Goal: Task Accomplishment & Management: Manage account settings

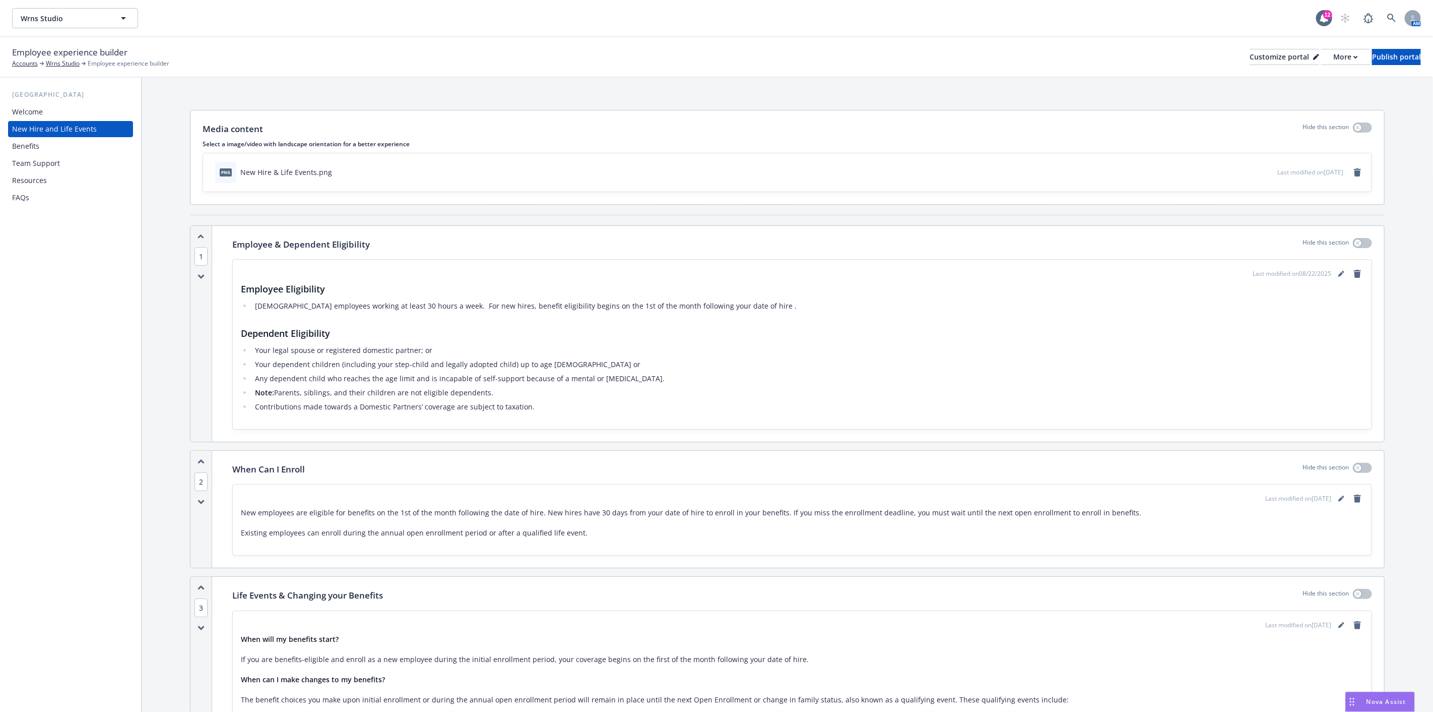
click at [25, 144] on div "Benefits" at bounding box center [25, 146] width 27 height 16
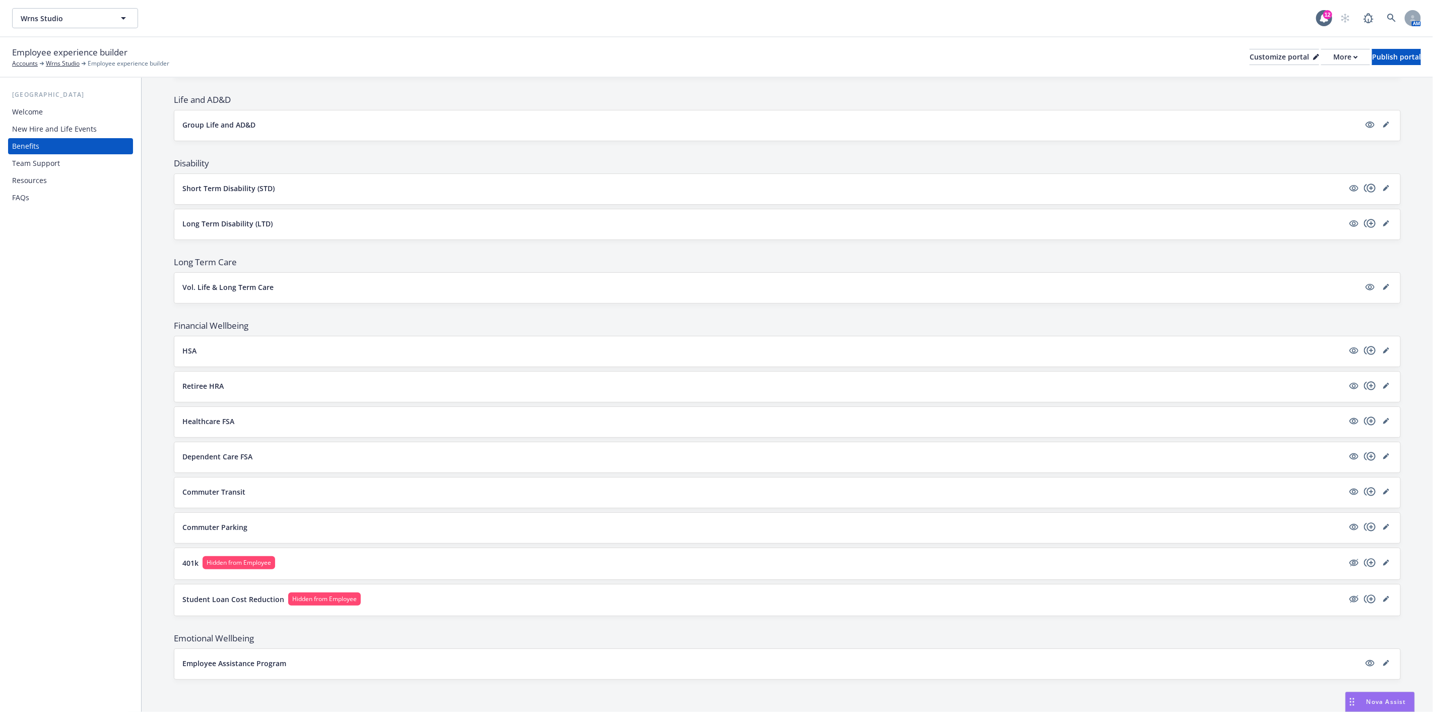
scroll to position [449, 0]
click at [1348, 561] on icon "hidden" at bounding box center [1354, 562] width 12 height 12
click at [1348, 597] on icon "hidden" at bounding box center [1354, 599] width 12 height 12
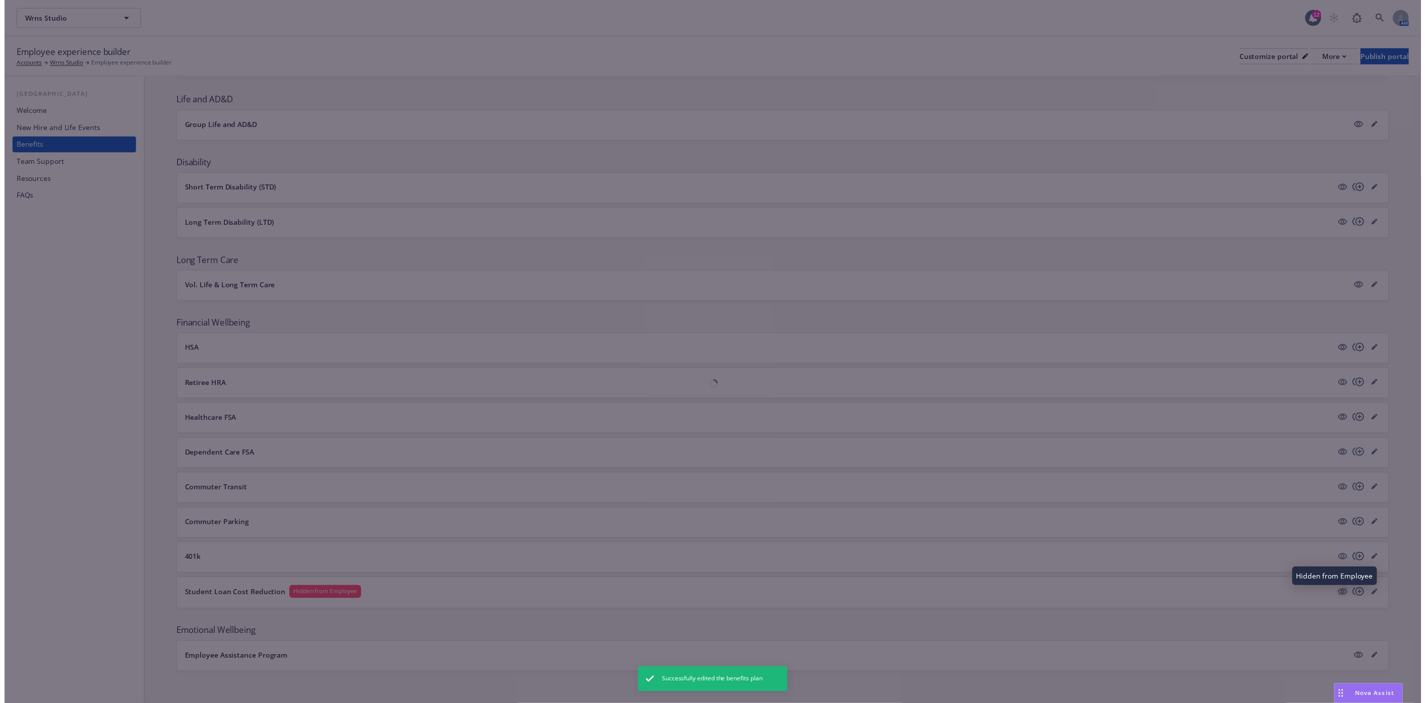
scroll to position [447, 0]
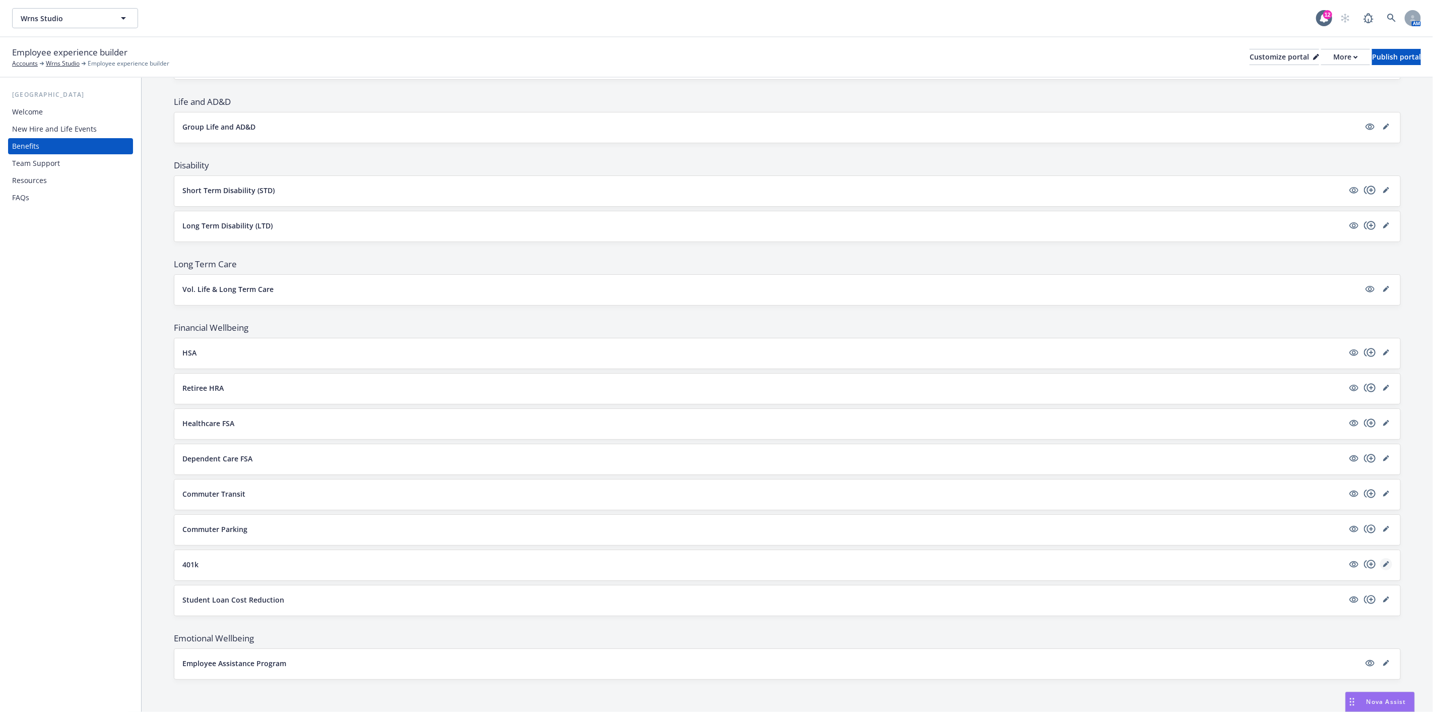
click at [1381, 561] on link "editPencil" at bounding box center [1386, 564] width 12 height 12
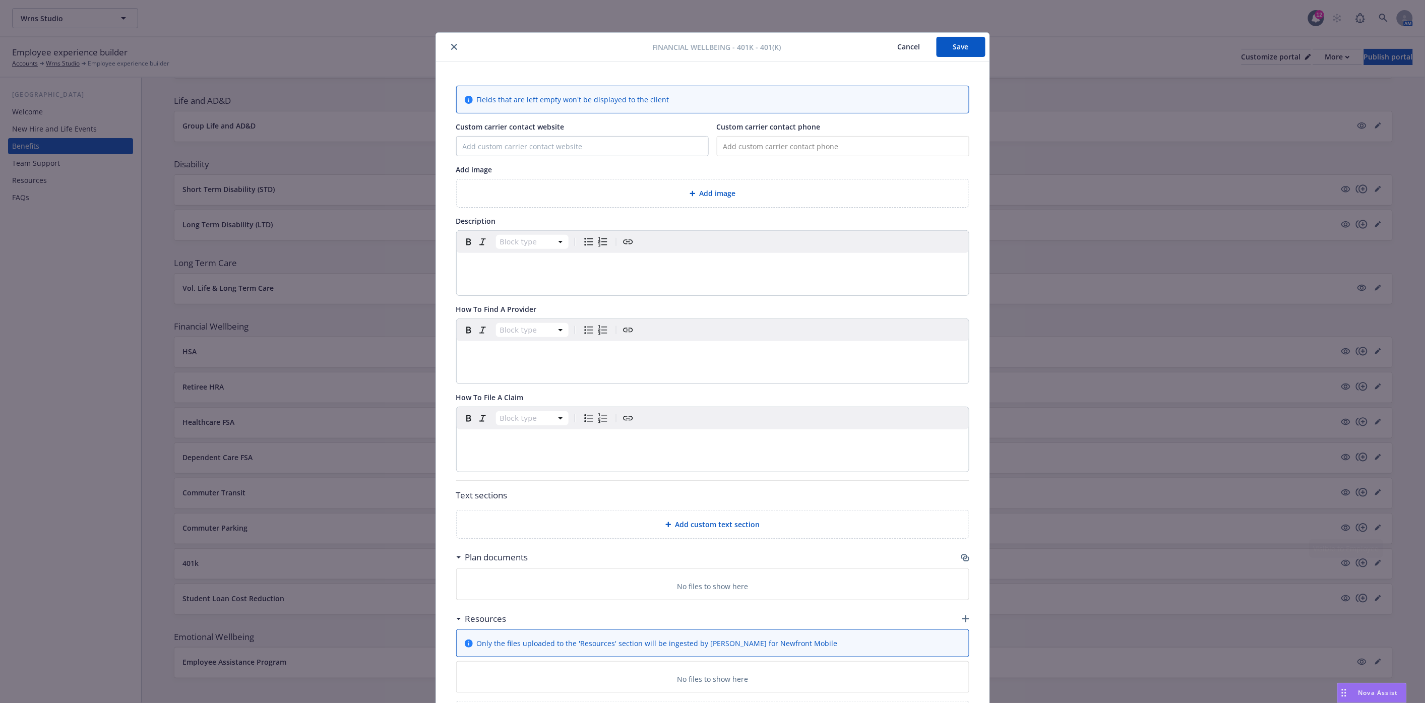
scroll to position [30, 0]
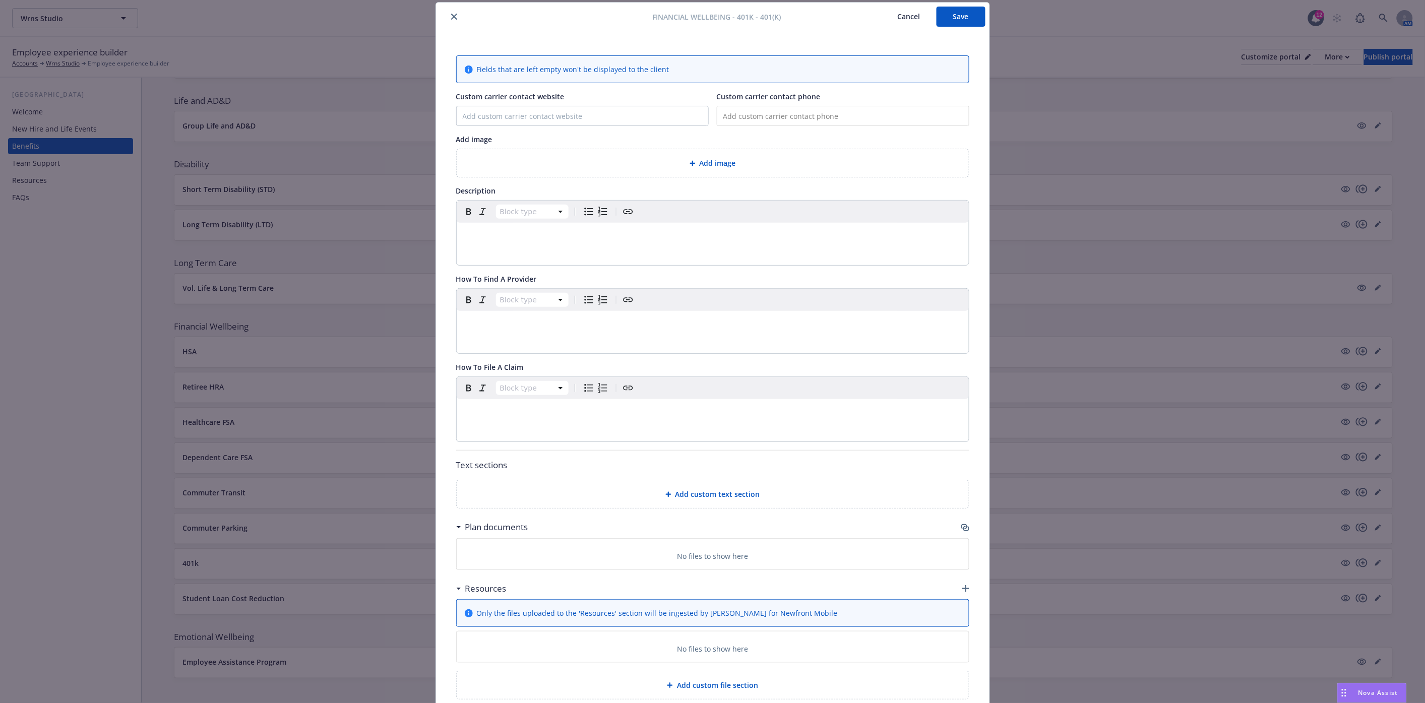
click at [498, 238] on p "editable markdown" at bounding box center [713, 235] width 500 height 12
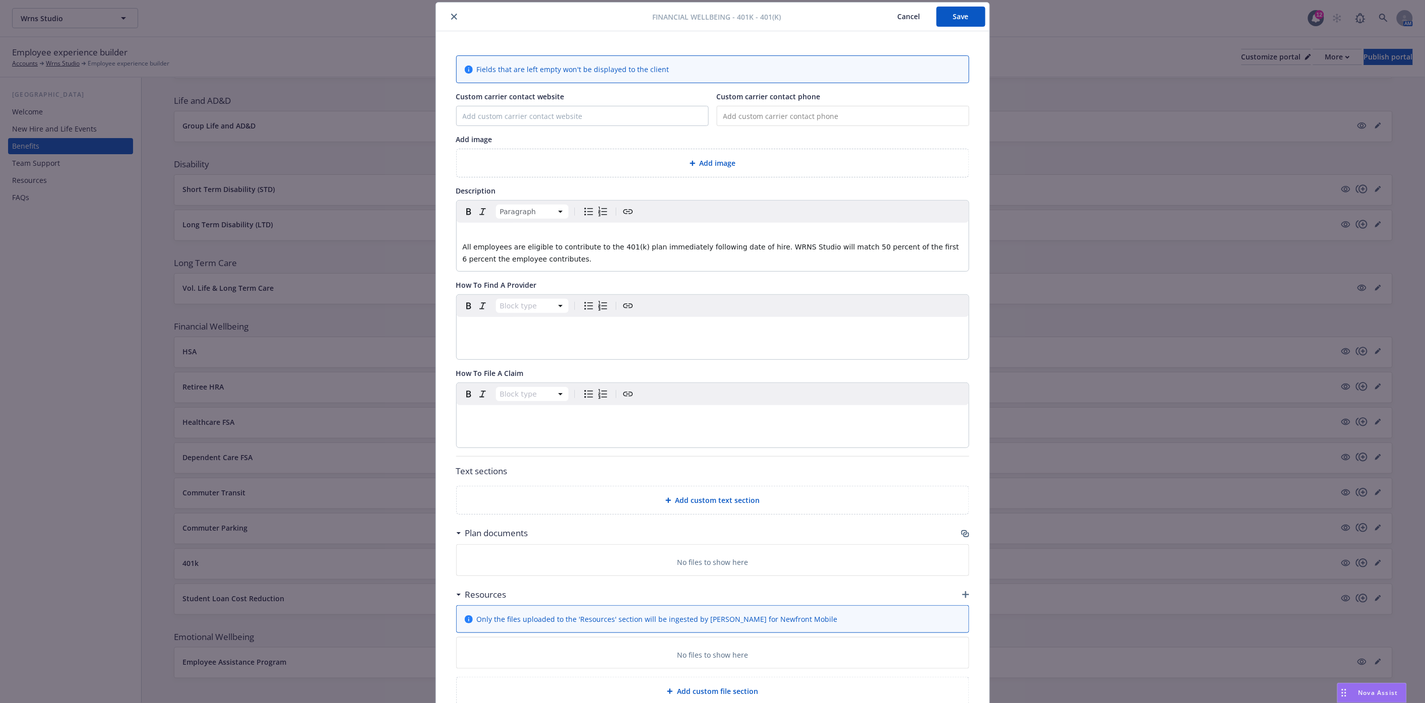
click at [463, 243] on span "All employees are eligible to contribute to the 401(k) plan immediately followi…" at bounding box center [712, 253] width 499 height 20
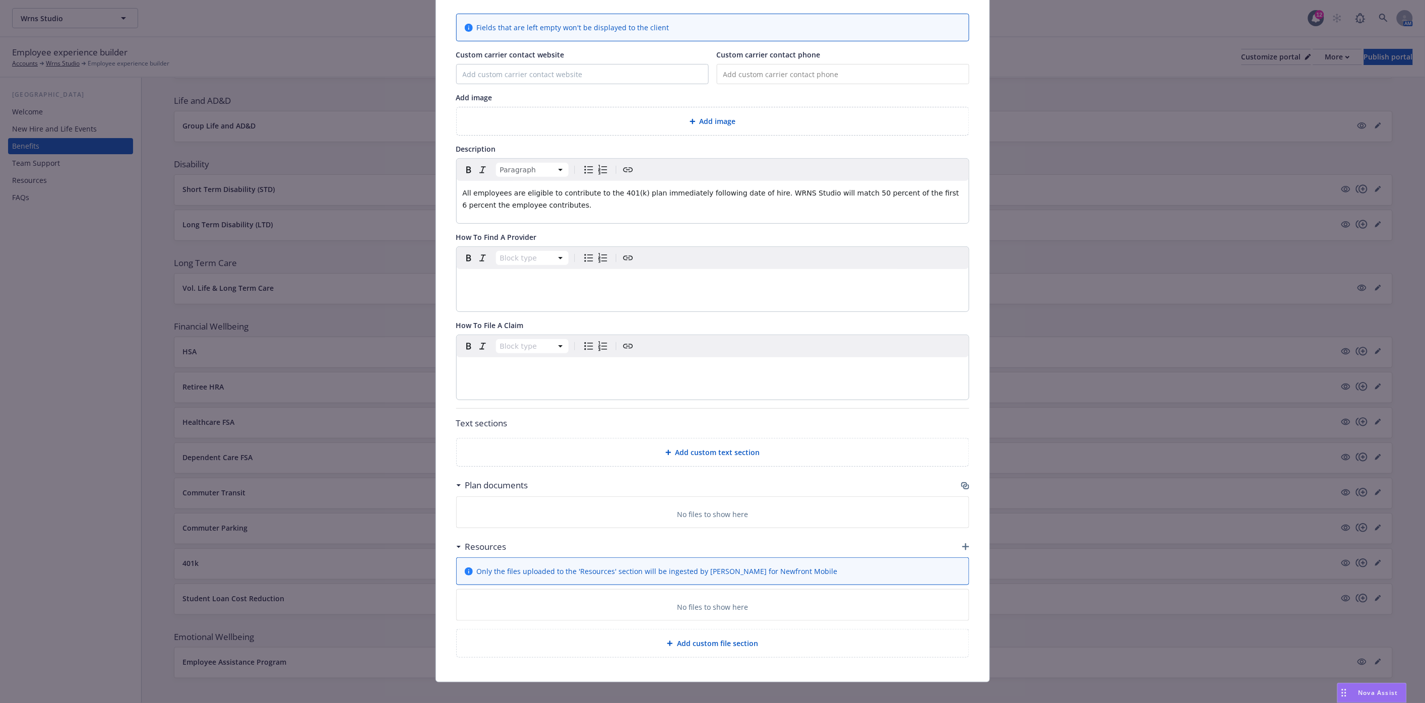
scroll to position [84, 0]
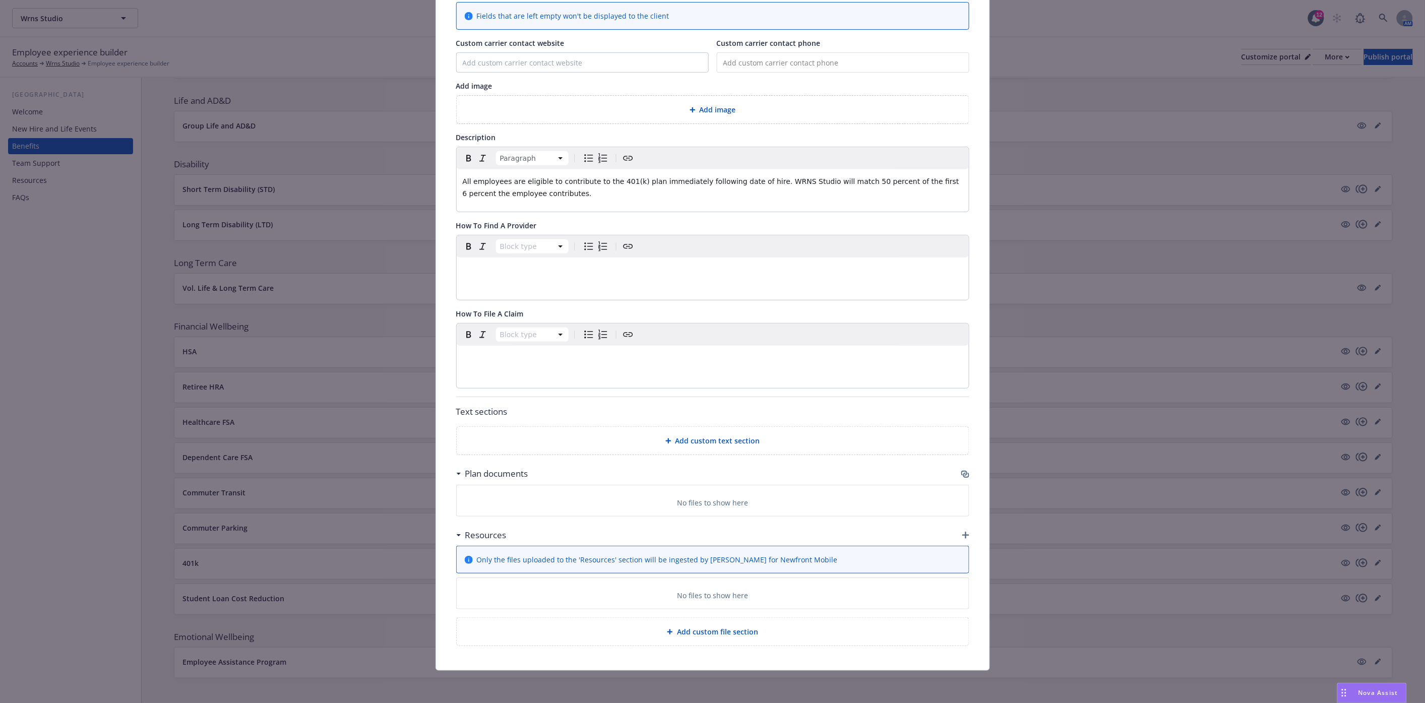
click at [963, 535] on icon "button" at bounding box center [965, 535] width 7 height 7
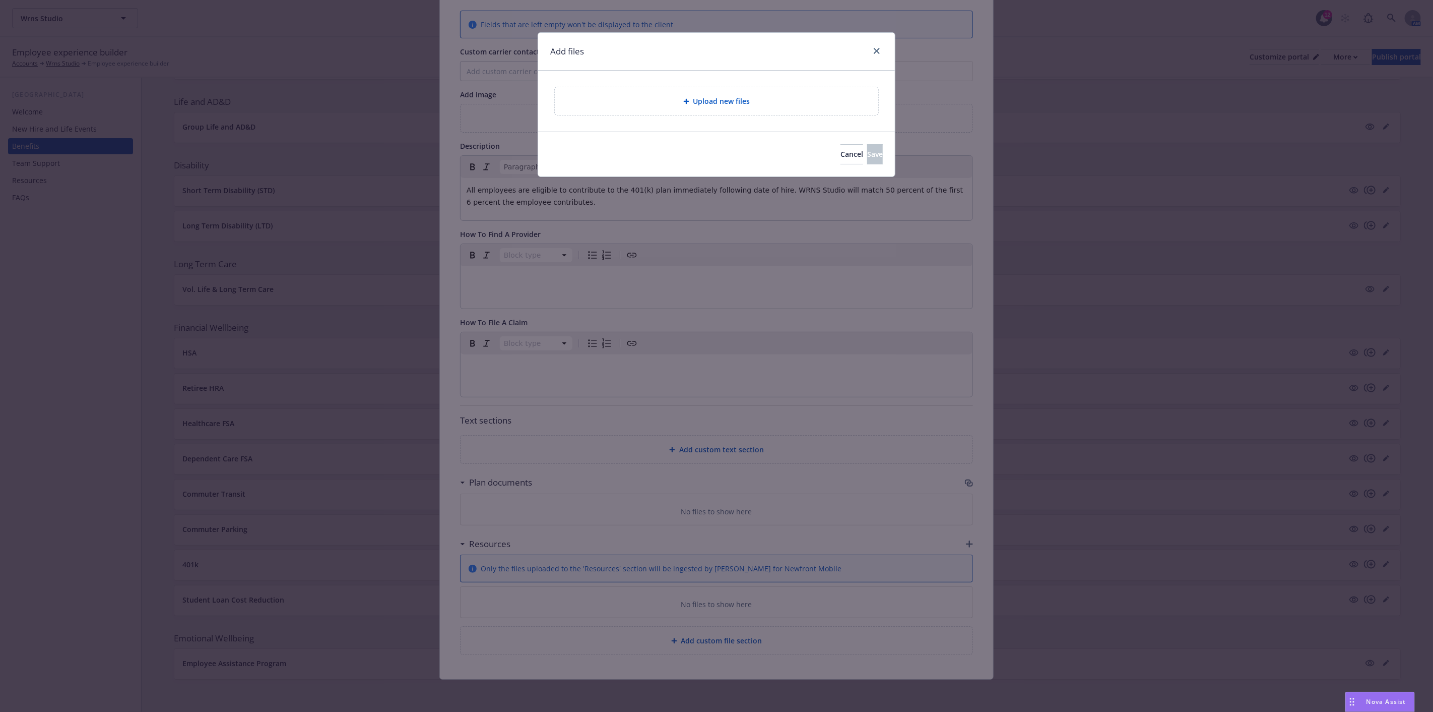
click at [699, 103] on span "Upload new files" at bounding box center [721, 101] width 57 height 11
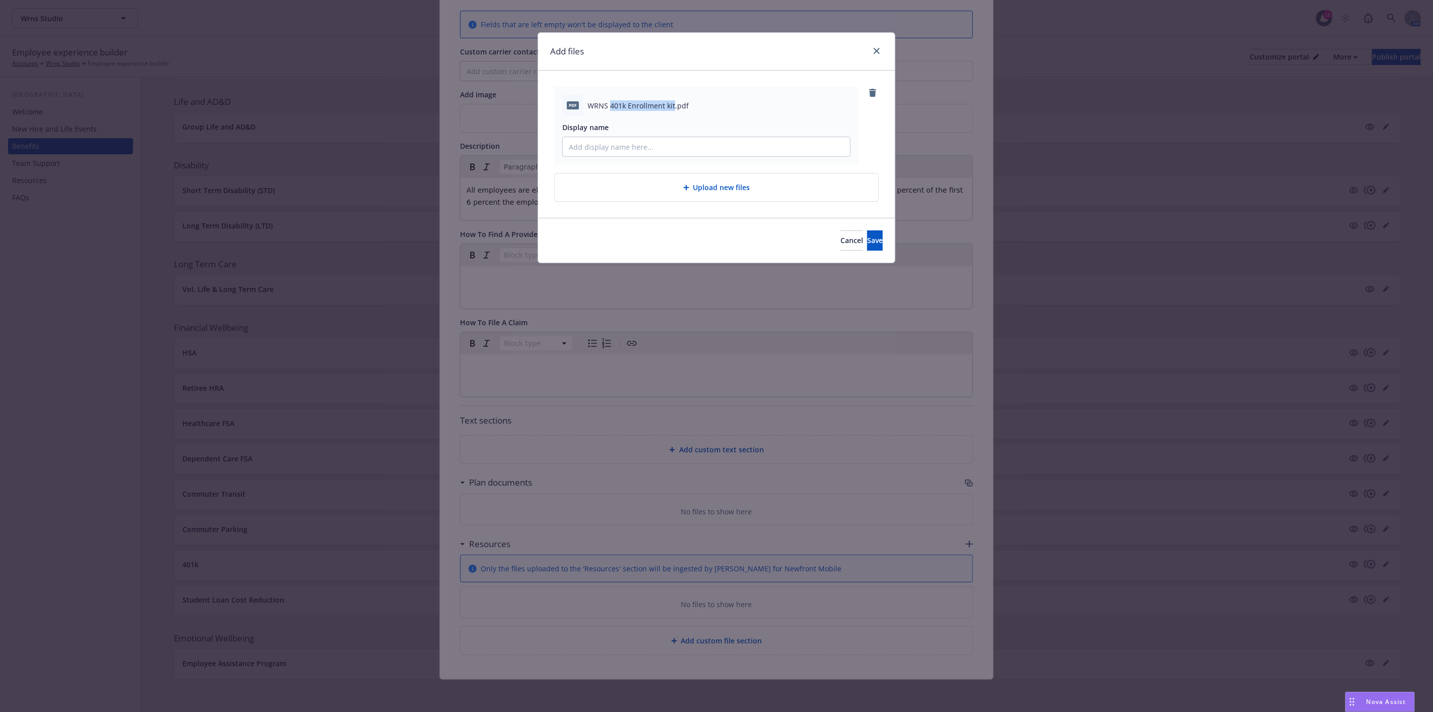
drag, startPoint x: 611, startPoint y: 104, endPoint x: 673, endPoint y: 103, distance: 61.5
click at [673, 103] on span "WRNS 401k Enrollment kit.pdf" at bounding box center [638, 105] width 101 height 11
copy span "401k Enrollment kit"
click at [637, 149] on input "Display name" at bounding box center [706, 146] width 287 height 19
paste input "401k Enrollment kit"
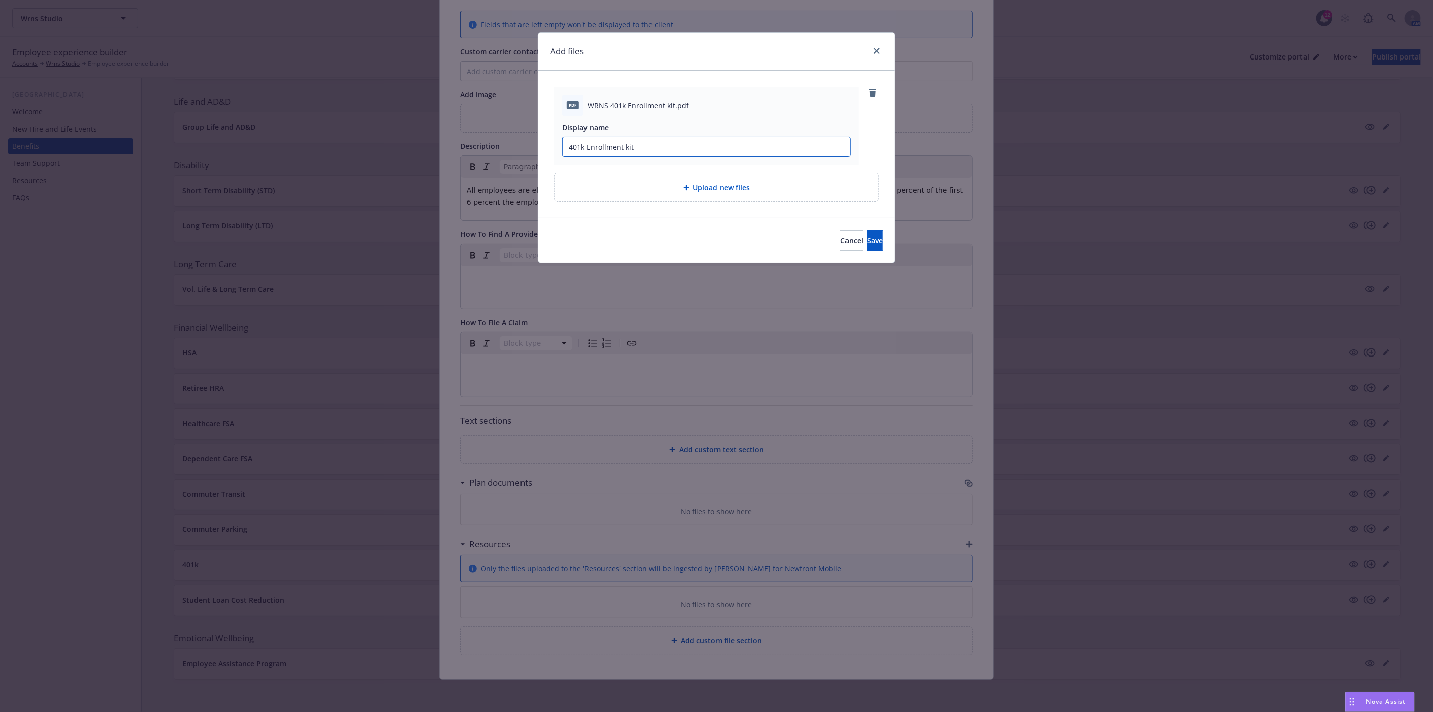
click at [630, 144] on input "401k Enrollment kit" at bounding box center [706, 146] width 287 height 19
type input "401k Enrollment Kit"
click at [867, 240] on span "Save" at bounding box center [875, 240] width 16 height 10
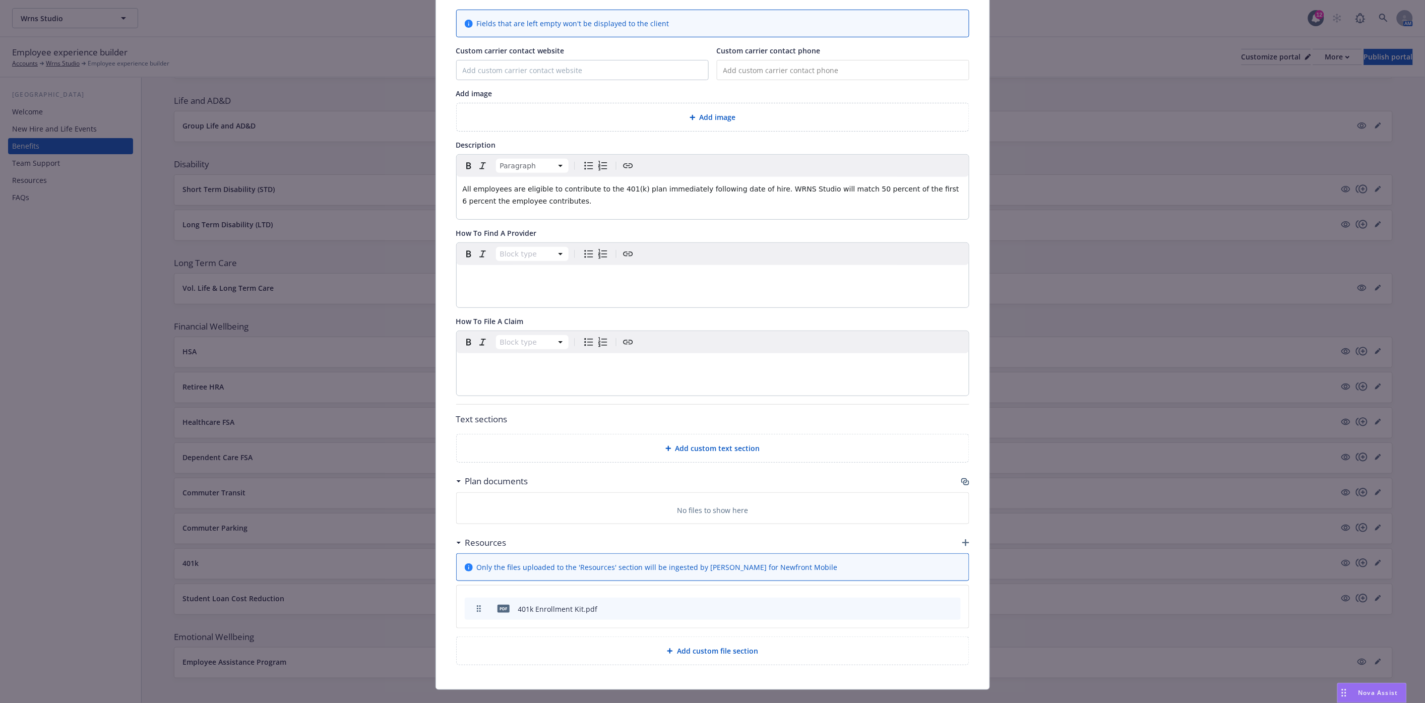
click at [543, 205] on p "All employees are eligible to contribute to the 401(k) plan immediately followi…" at bounding box center [713, 195] width 500 height 24
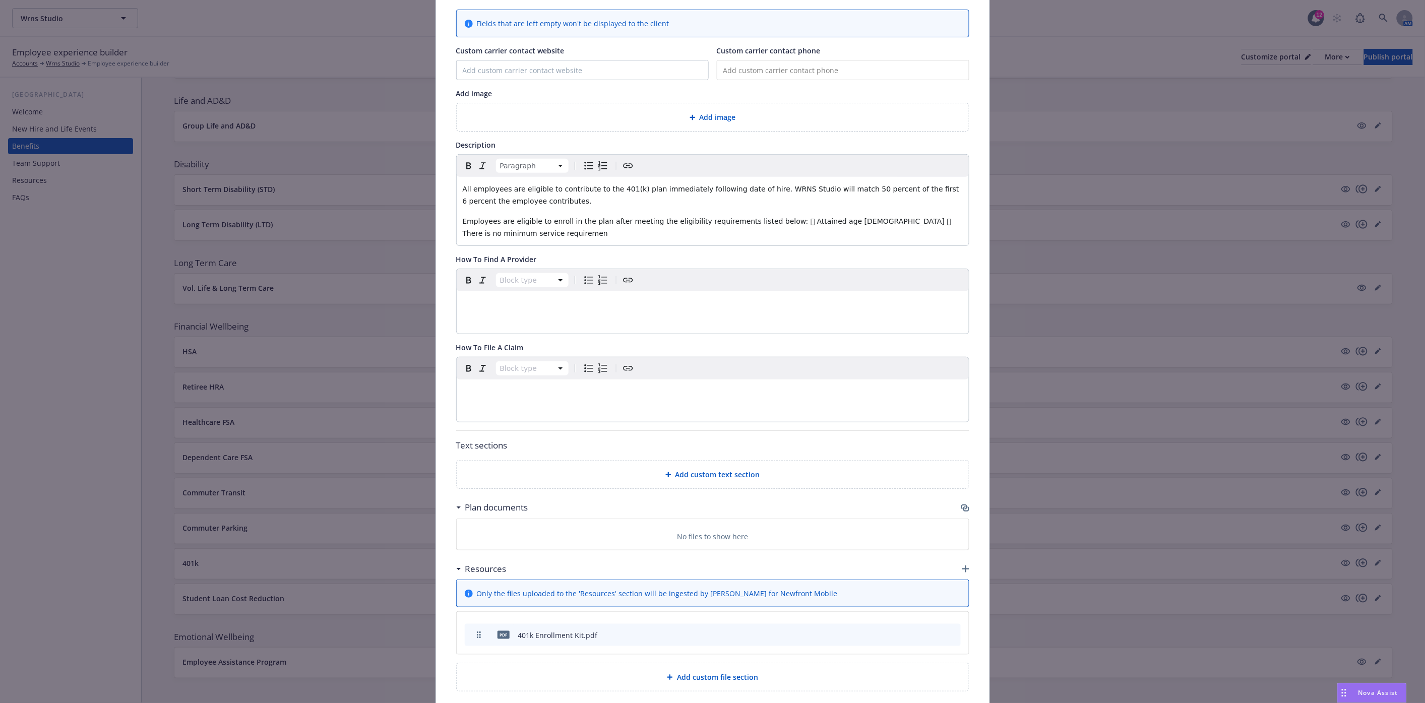
click at [764, 222] on span "Employees are eligible to enroll in the plan after meeting the eligibility requ…" at bounding box center [708, 227] width 491 height 20
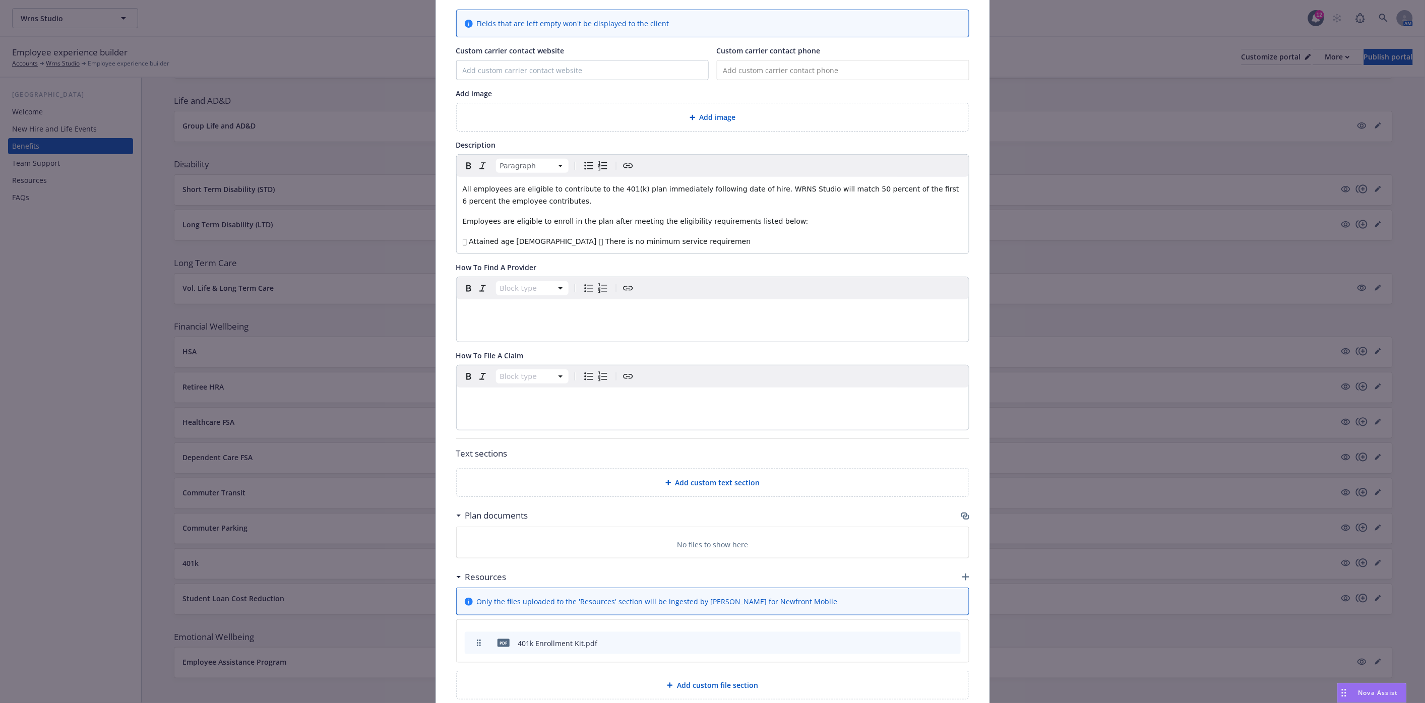
click at [465, 240] on span " Attained age [DEMOGRAPHIC_DATA]  There is no minimum service requiremen" at bounding box center [607, 241] width 288 height 8
click at [583, 165] on icon "Bulleted list" at bounding box center [589, 166] width 12 height 12
click at [523, 239] on span "Attained age [DEMOGRAPHIC_DATA]  There is no minimum service requiremen" at bounding box center [617, 241] width 282 height 8
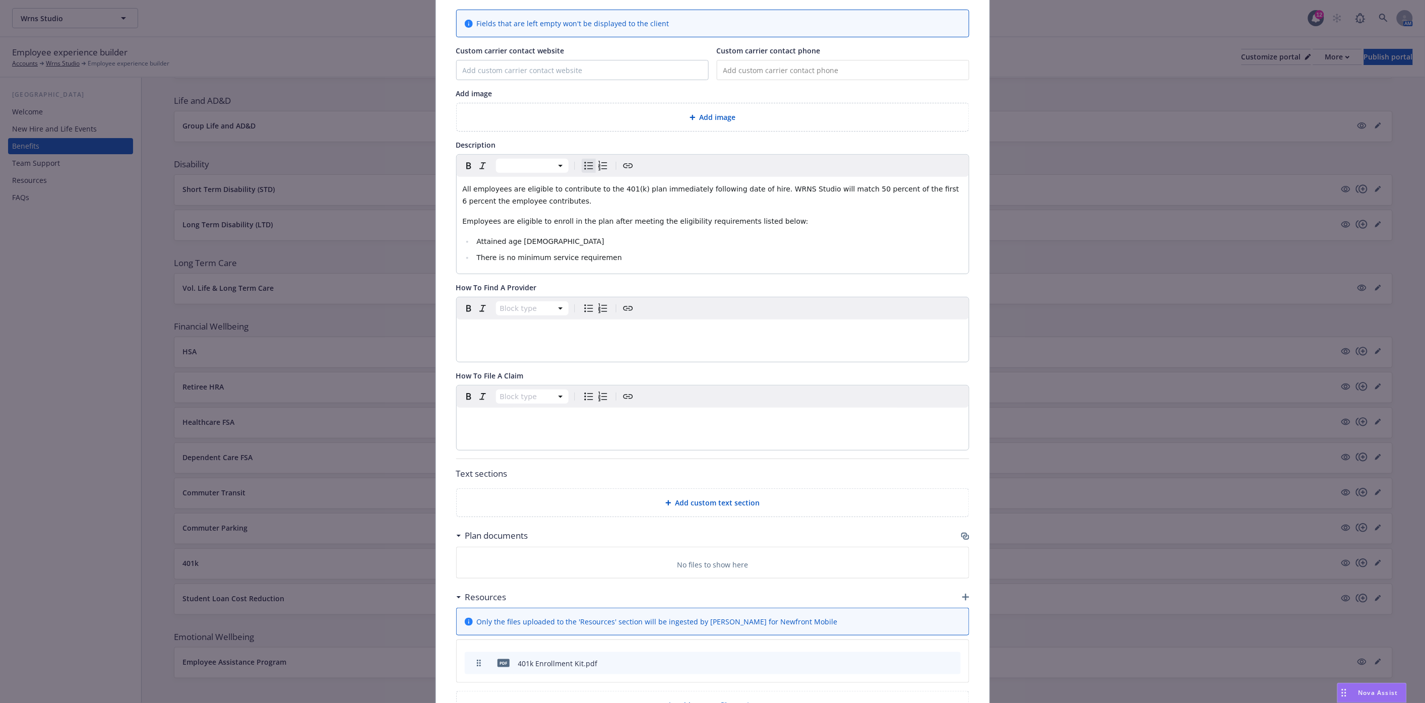
click at [616, 256] on li "There is no minimum service requiremen" at bounding box center [718, 257] width 489 height 12
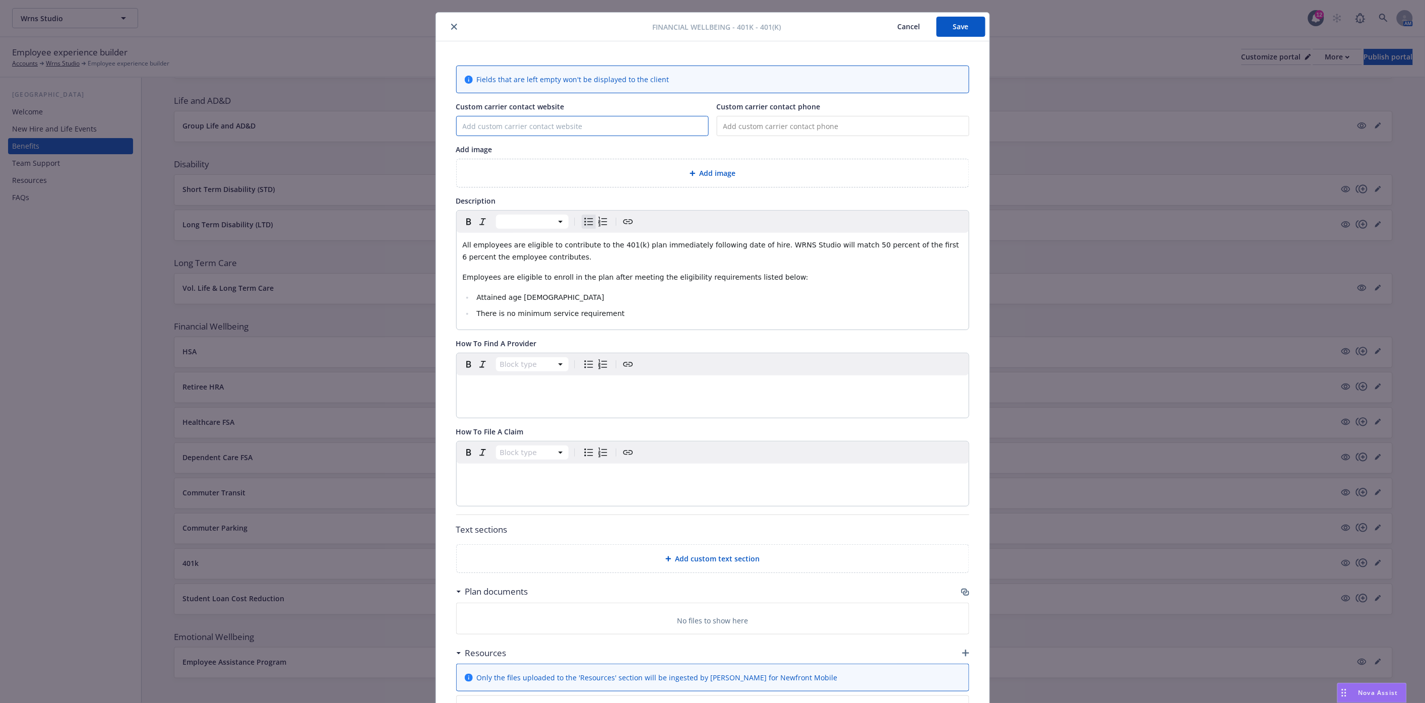
click at [499, 122] on input "Custom carrier contact website" at bounding box center [582, 125] width 251 height 19
paste input "[URL][DOMAIN_NAME]"
type input "[URL][DOMAIN_NAME]"
click at [740, 123] on input "tel" at bounding box center [843, 126] width 253 height 20
click at [753, 129] on input "tel" at bounding box center [843, 126] width 253 height 20
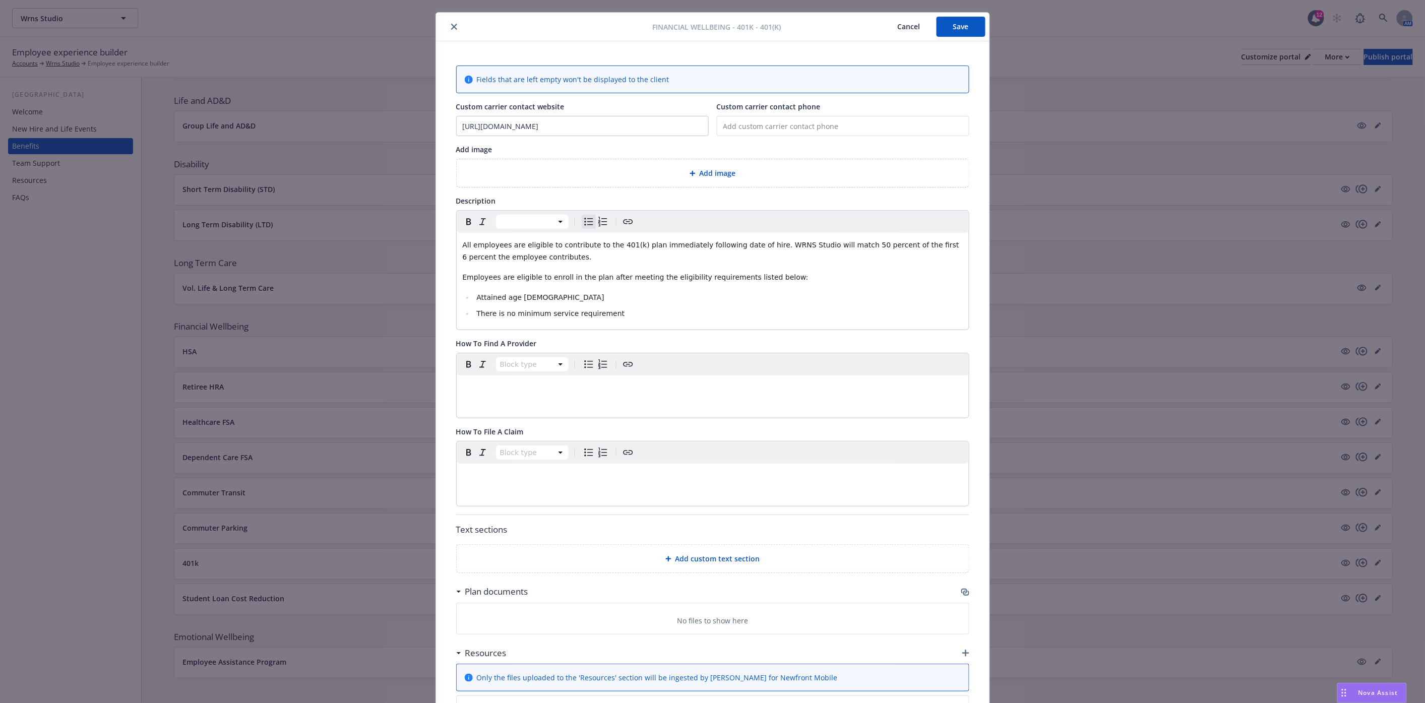
paste input "[PHONE_NUMBER]"
type input "[PHONE_NUMBER]"
click at [719, 171] on span "Add image" at bounding box center [718, 173] width 36 height 11
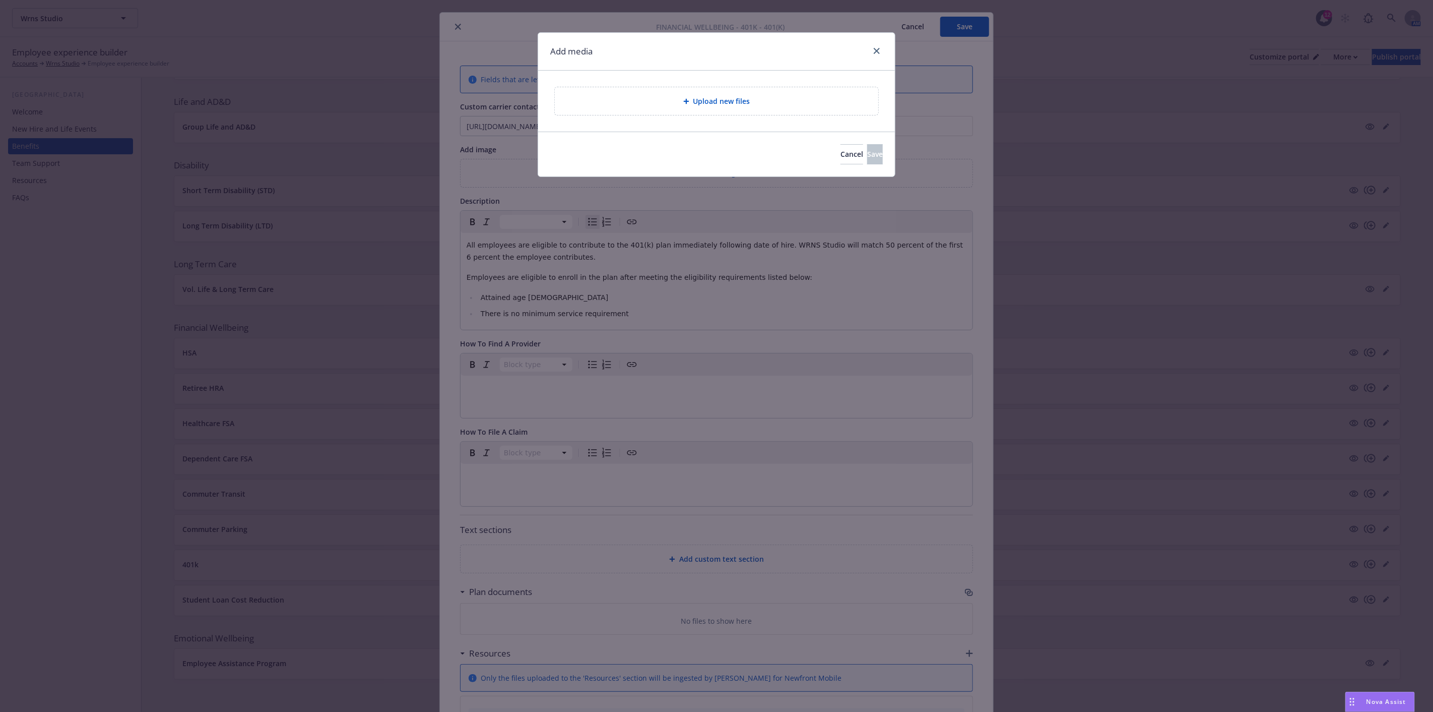
click at [708, 96] on span "Upload new files" at bounding box center [721, 101] width 57 height 11
click at [841, 151] on button "Cancel" at bounding box center [852, 154] width 23 height 20
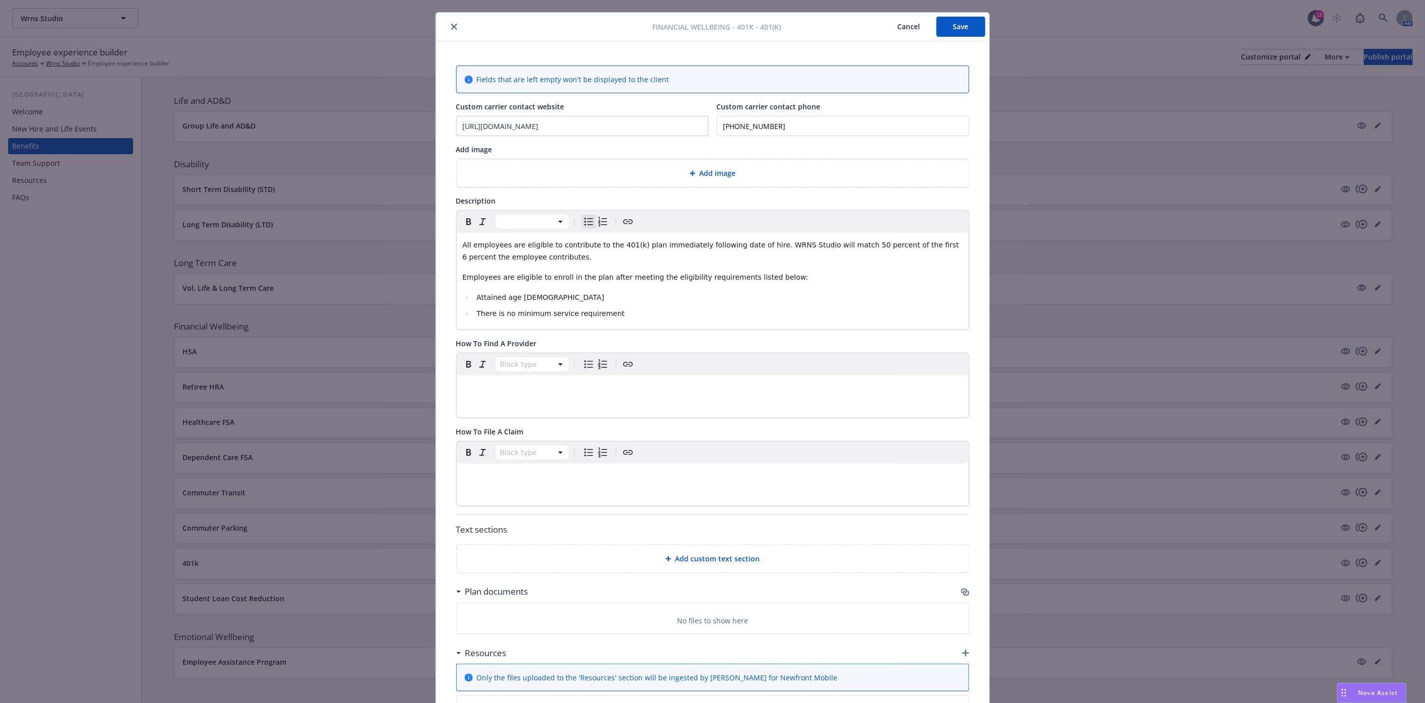
click at [714, 169] on span "Add image" at bounding box center [718, 173] width 36 height 11
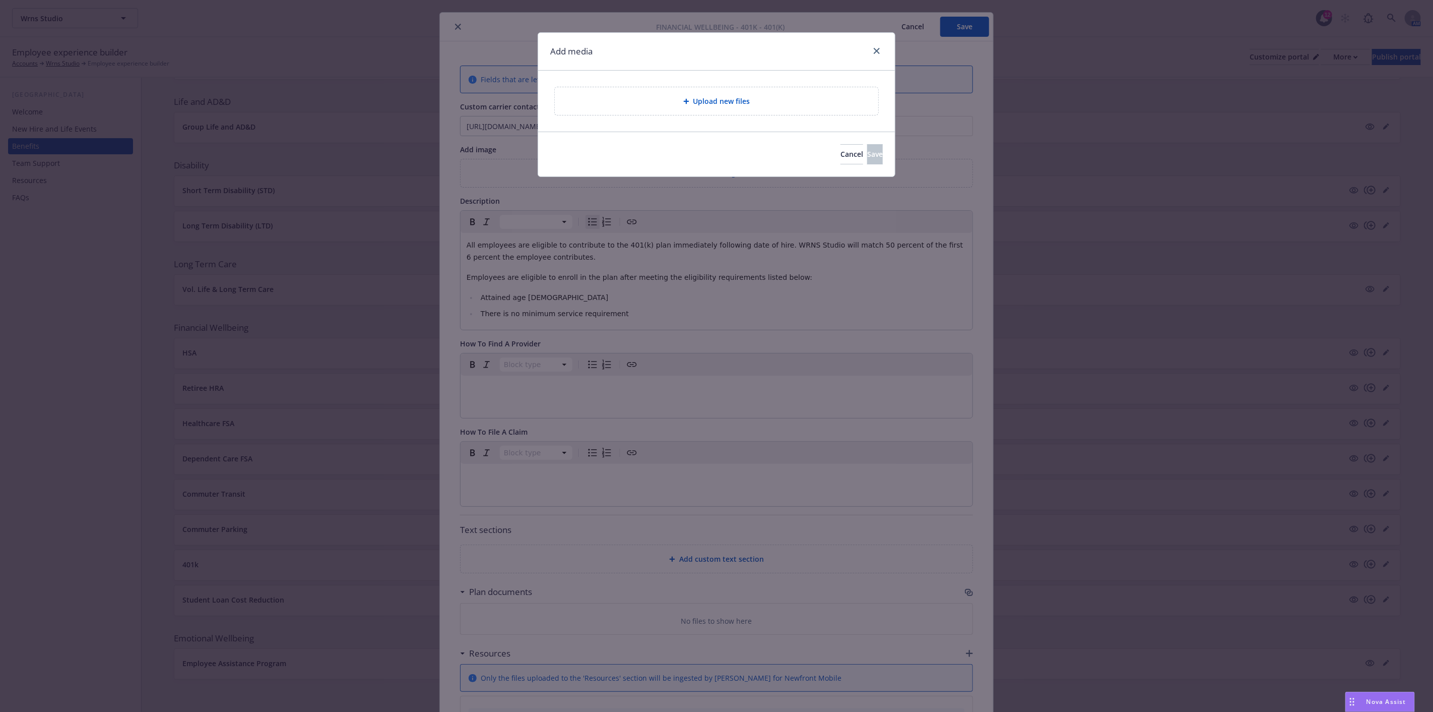
click at [721, 101] on span "Upload new files" at bounding box center [721, 101] width 57 height 11
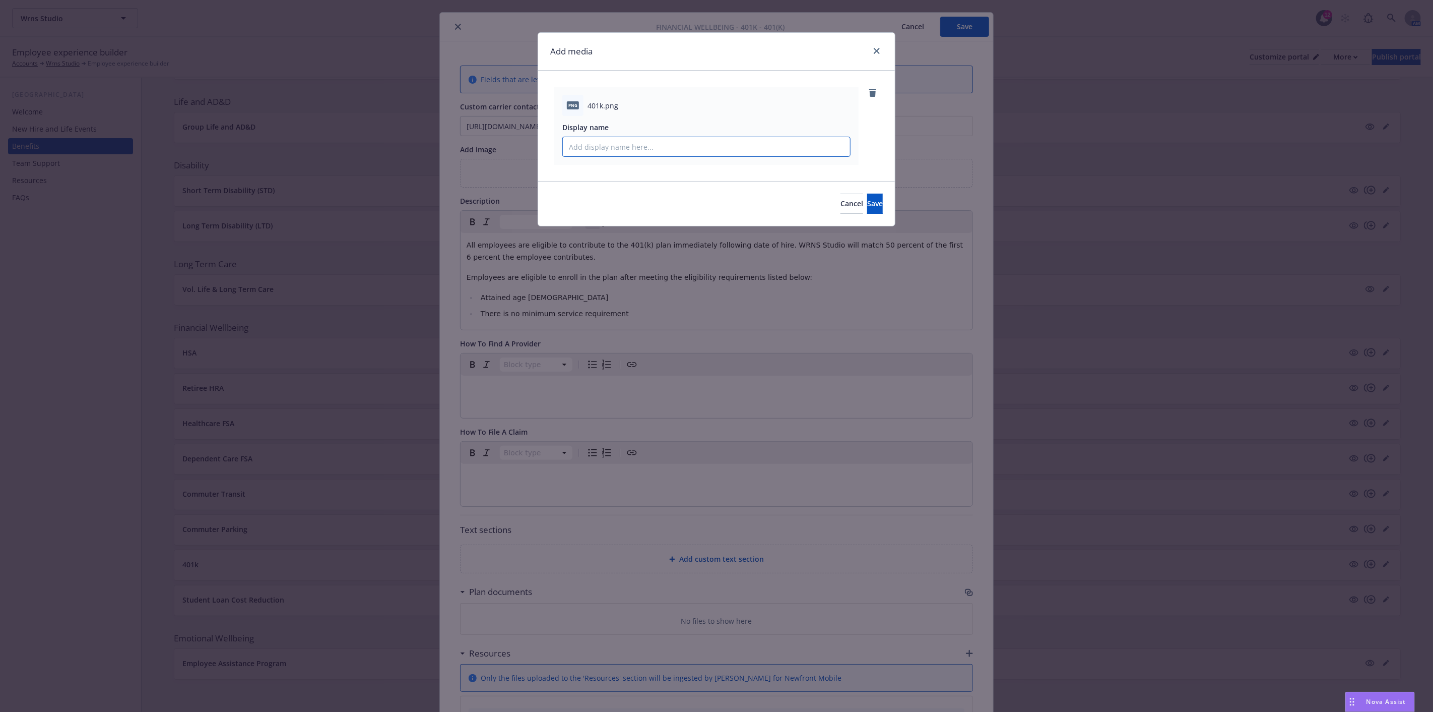
click at [674, 149] on input "Display name" at bounding box center [706, 146] width 287 height 19
type input "401k Banner"
click at [867, 207] on button "Save" at bounding box center [875, 204] width 16 height 20
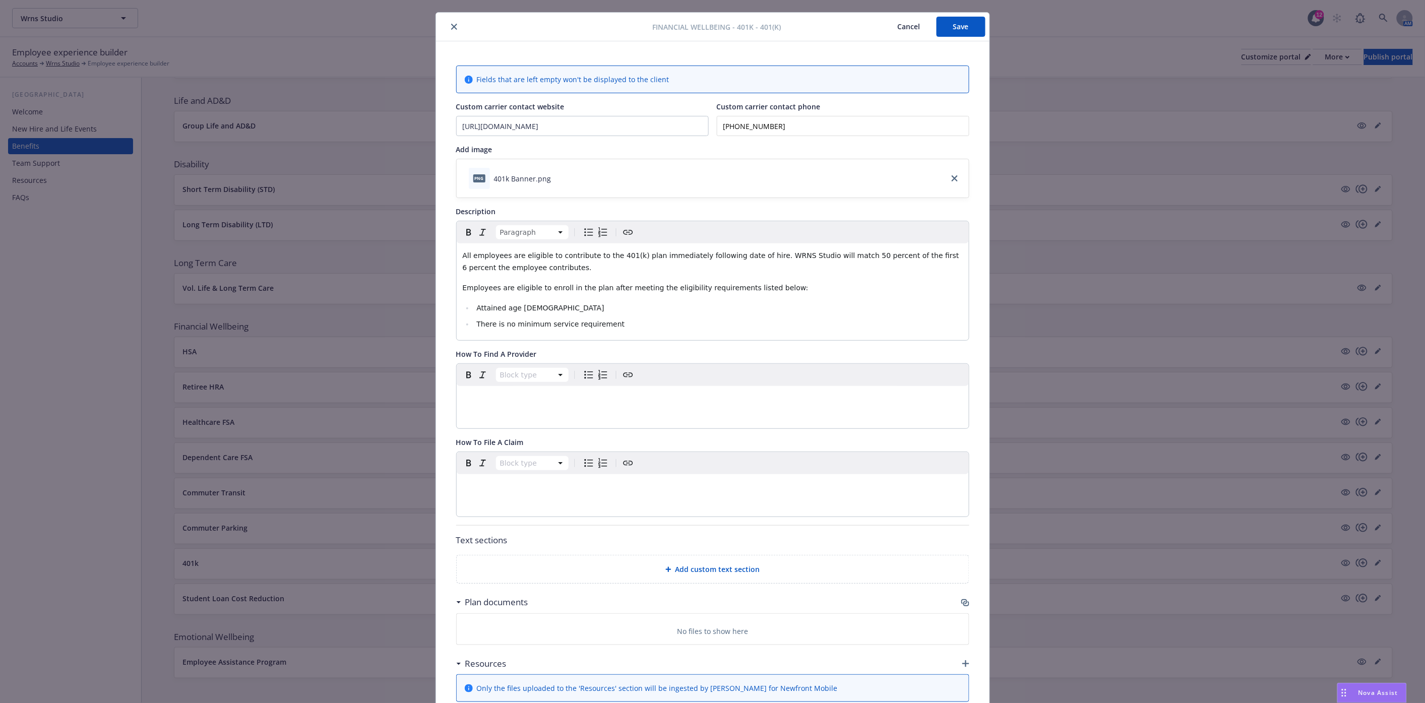
click at [457, 254] on div "All employees are eligible to contribute to the 401(k) plan immediately followi…" at bounding box center [713, 291] width 512 height 97
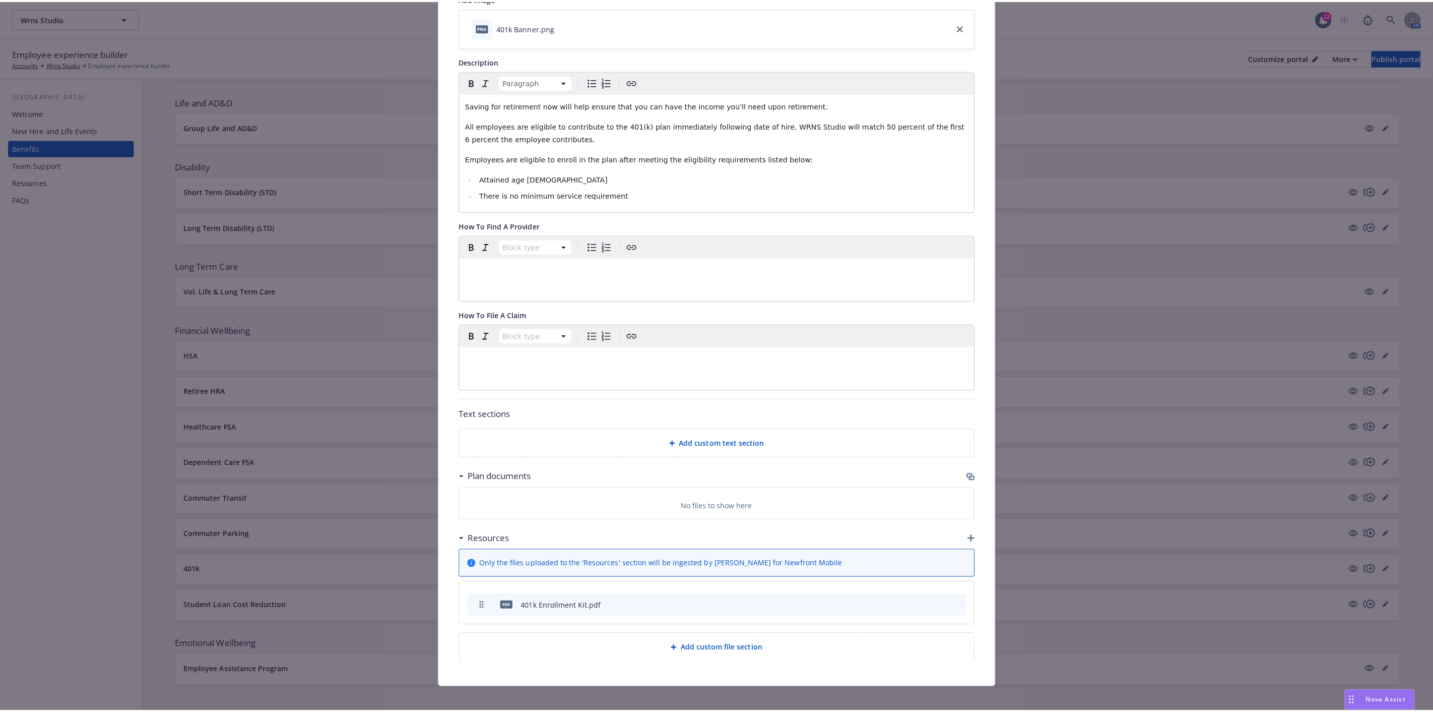
scroll to position [181, 0]
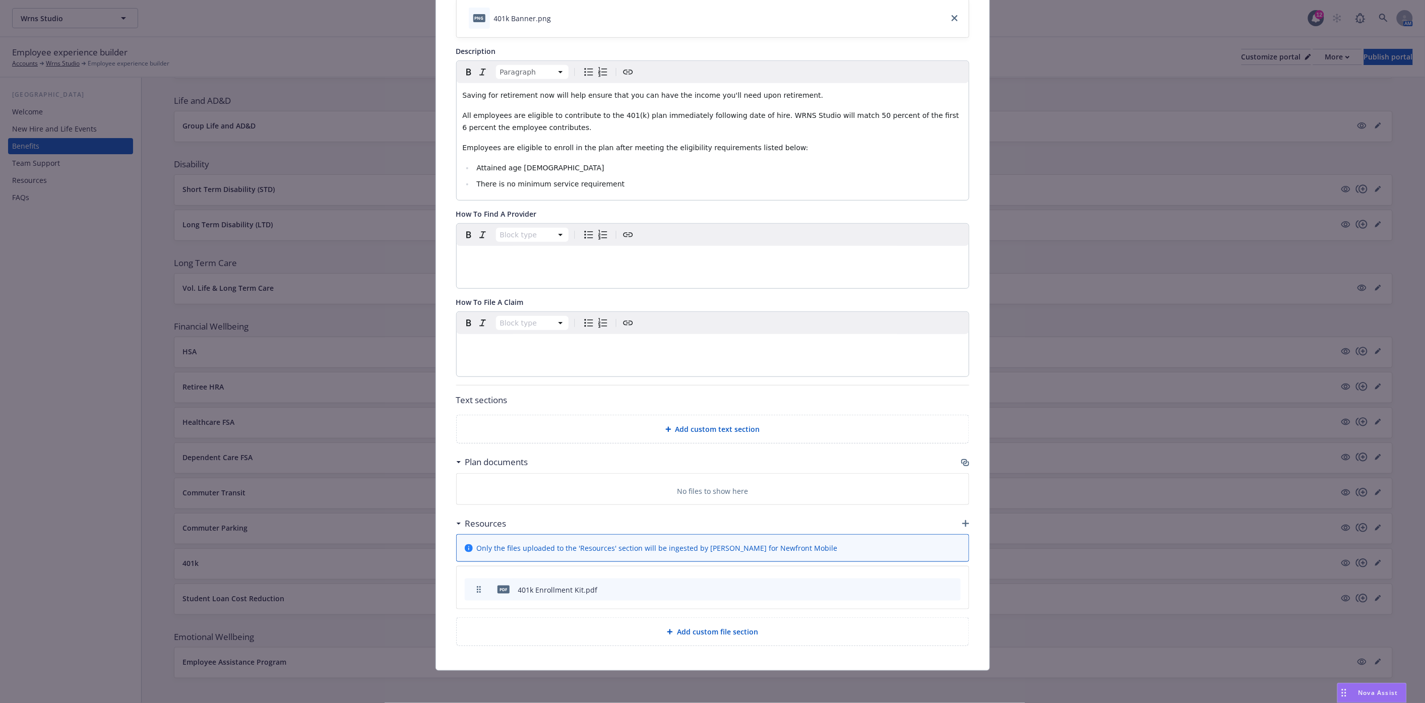
click at [714, 428] on span "Add custom text section" at bounding box center [717, 429] width 85 height 11
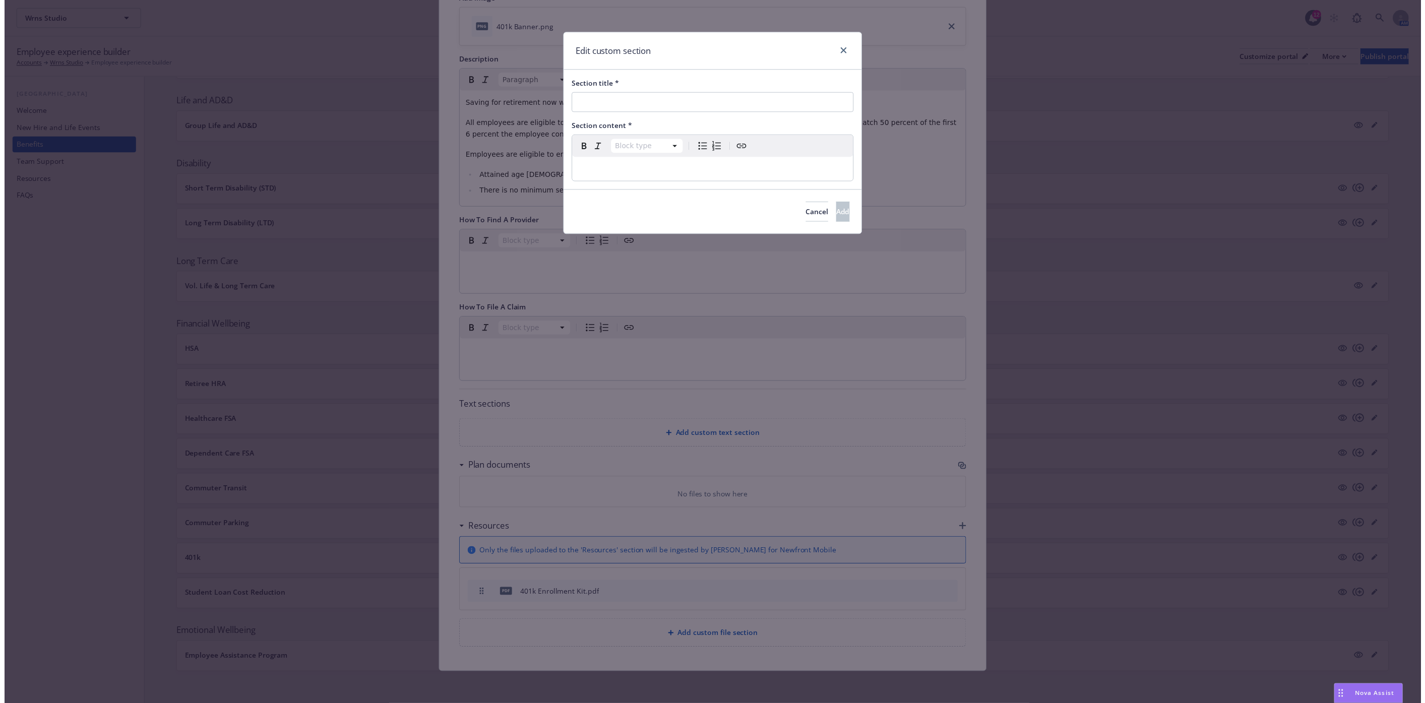
scroll to position [173, 0]
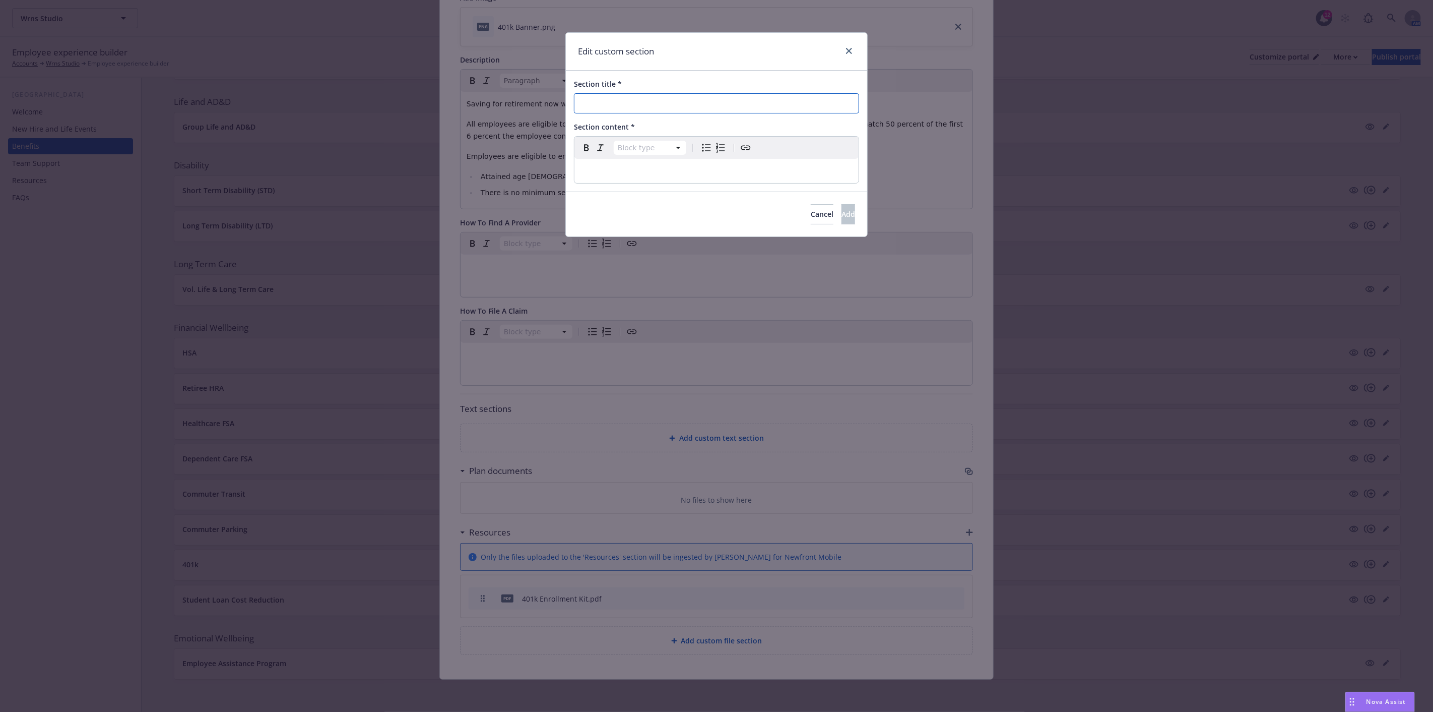
click at [642, 102] on input "Section title *" at bounding box center [716, 103] width 285 height 20
type input "How to Participate in your 401k Plan"
select select "paragraph"
drag, startPoint x: 643, startPoint y: 172, endPoint x: 636, endPoint y: 173, distance: 7.1
click at [643, 172] on p "editable markdown" at bounding box center [717, 171] width 272 height 12
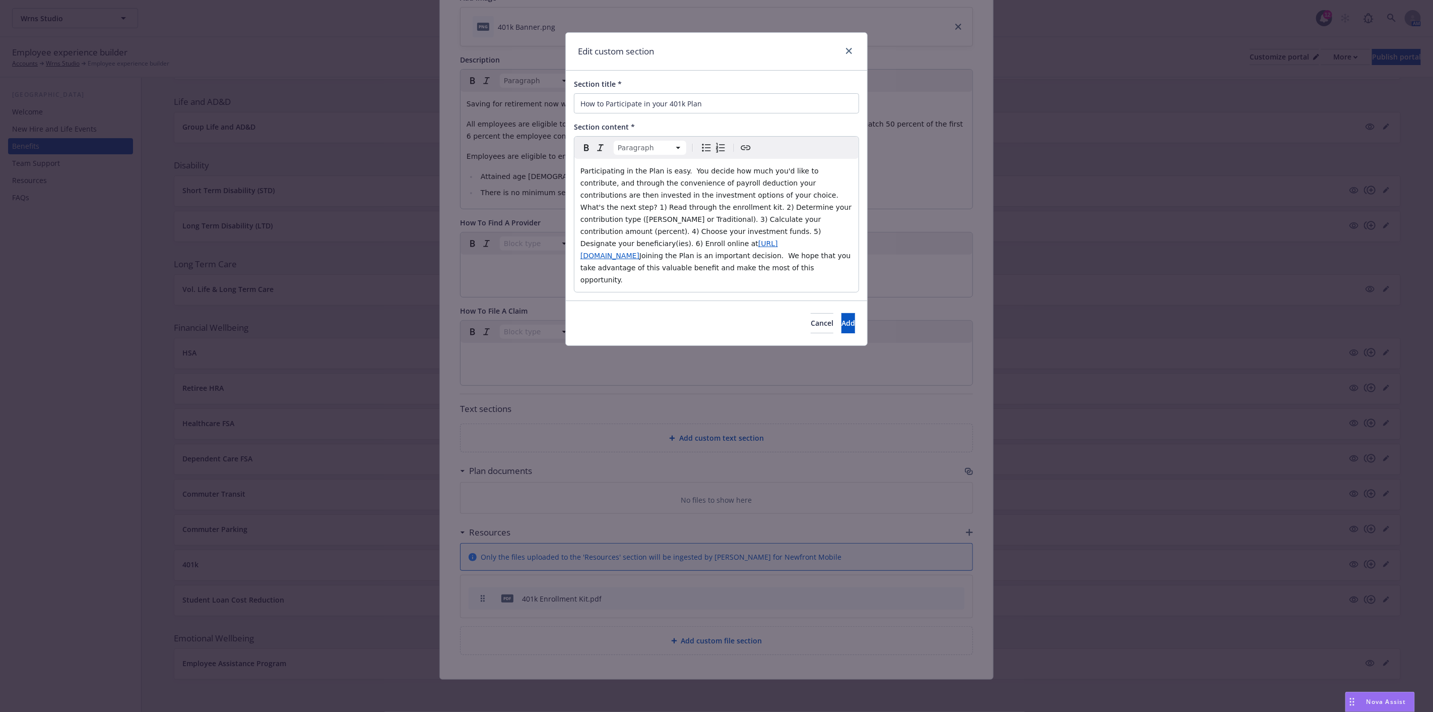
click at [772, 193] on span "Participating in the Plan is easy. You decide how much you'd like to contribute…" at bounding box center [718, 207] width 274 height 81
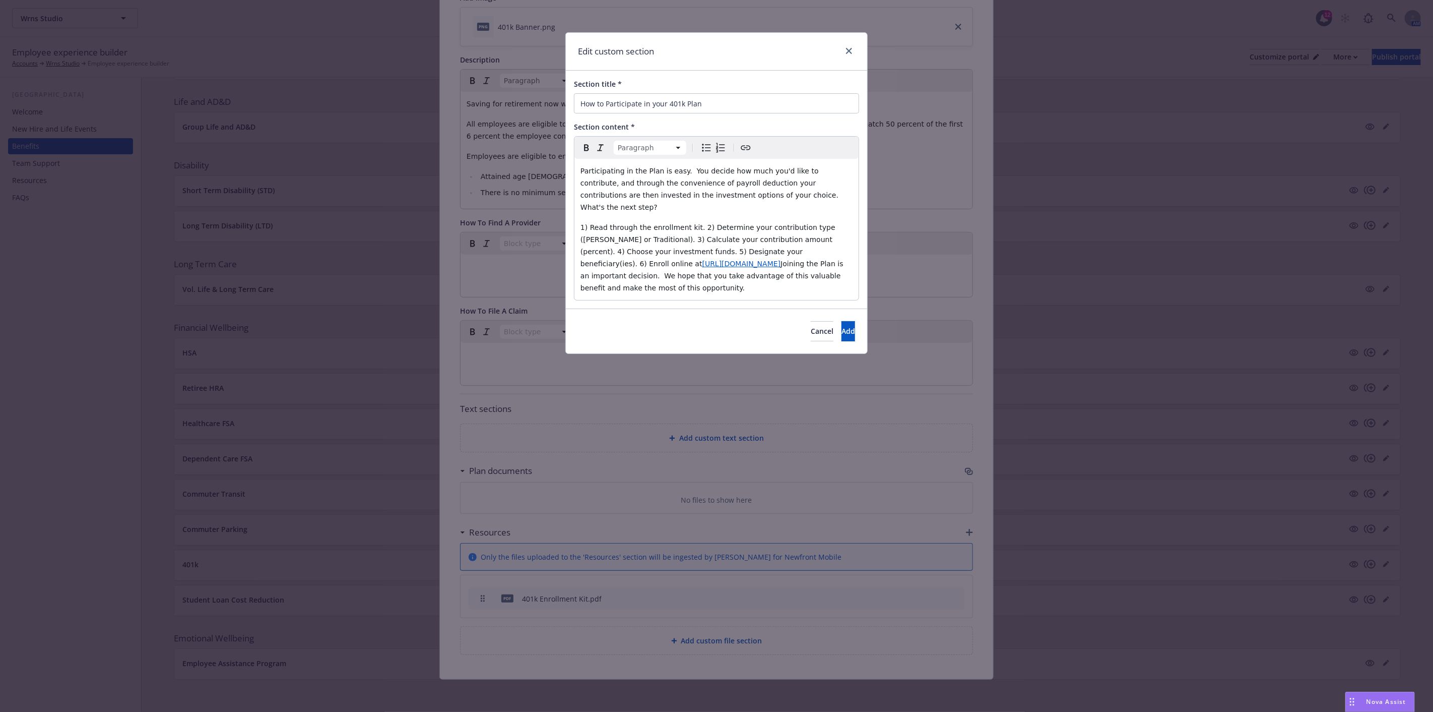
click at [692, 223] on span "1) Read through the enrollment kit. 2) Determine your contribution type ([PERSO…" at bounding box center [709, 245] width 257 height 44
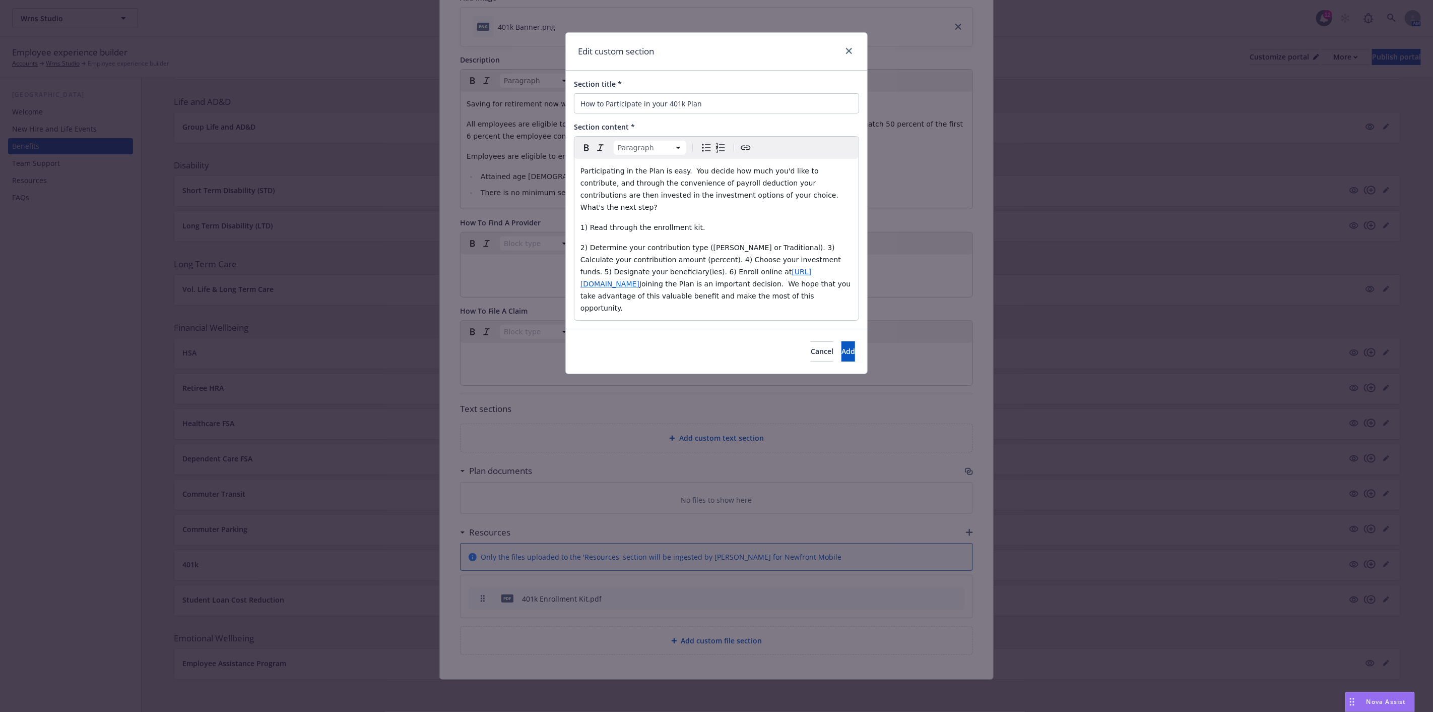
click at [761, 243] on span "2) Determine your contribution type ([PERSON_NAME] or Traditional). 3) Calculat…" at bounding box center [712, 259] width 263 height 32
click at [733, 264] on span "3) Calculate your contribution amount (percent). 4) Choose your investment fund…" at bounding box center [717, 274] width 272 height 20
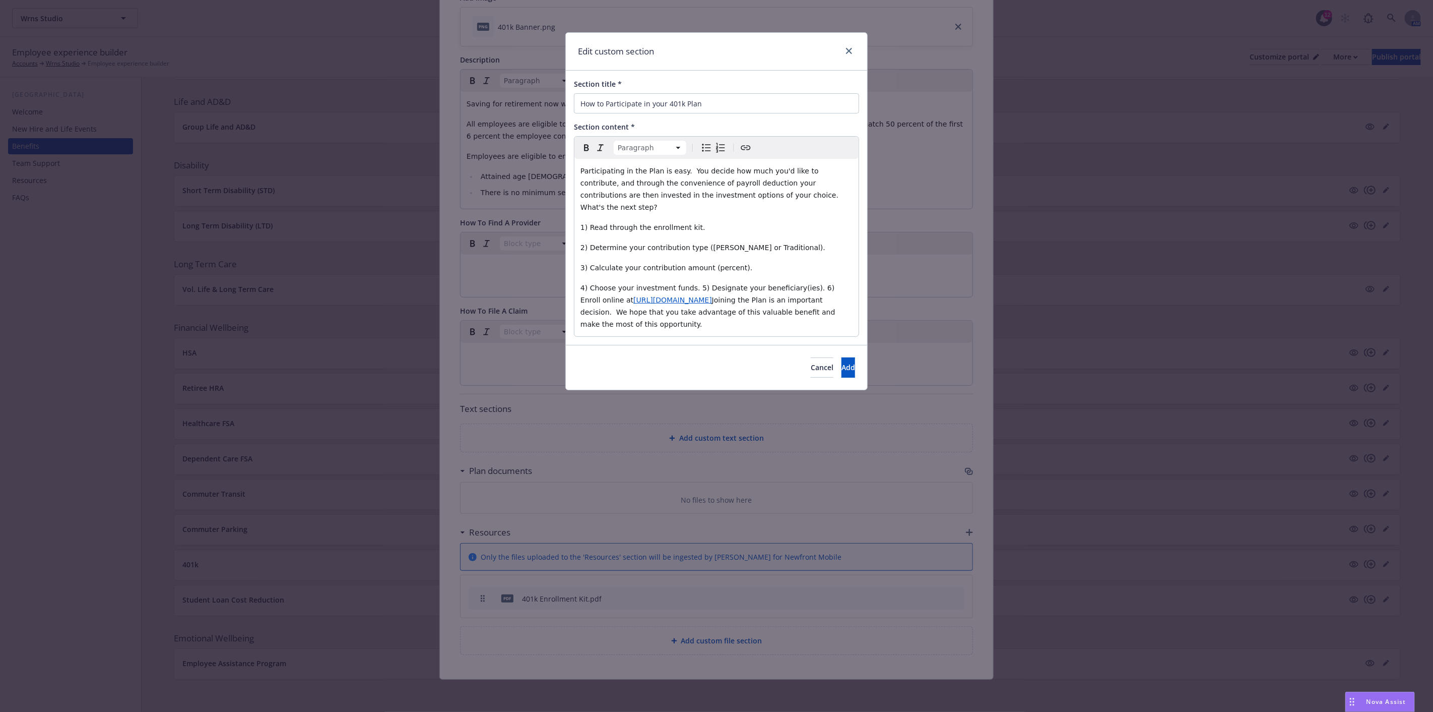
click at [688, 284] on span "4) Choose your investment funds. 5) Designate your beneficiary(ies). 6) Enroll …" at bounding box center [709, 294] width 257 height 20
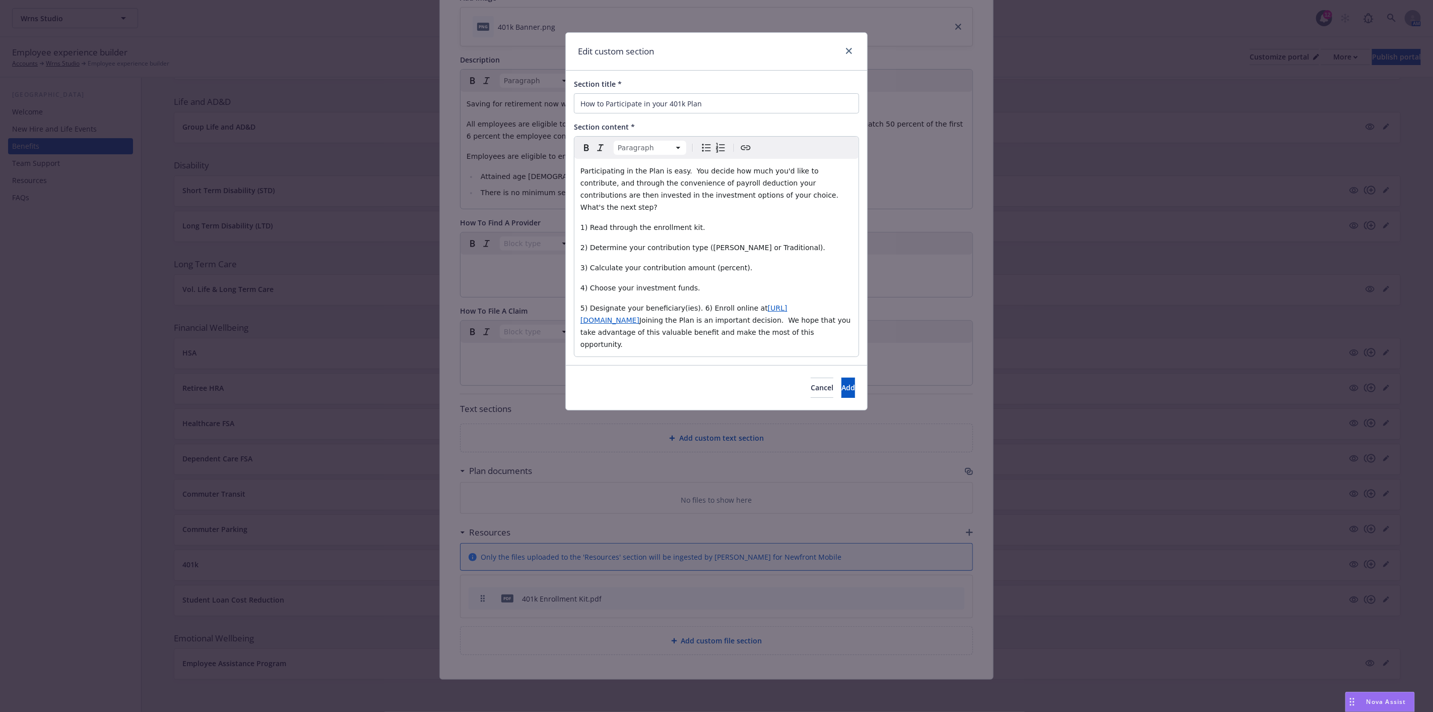
click at [688, 304] on span "5) Designate your beneficiary(ies). 6) Enroll online at" at bounding box center [674, 308] width 187 height 8
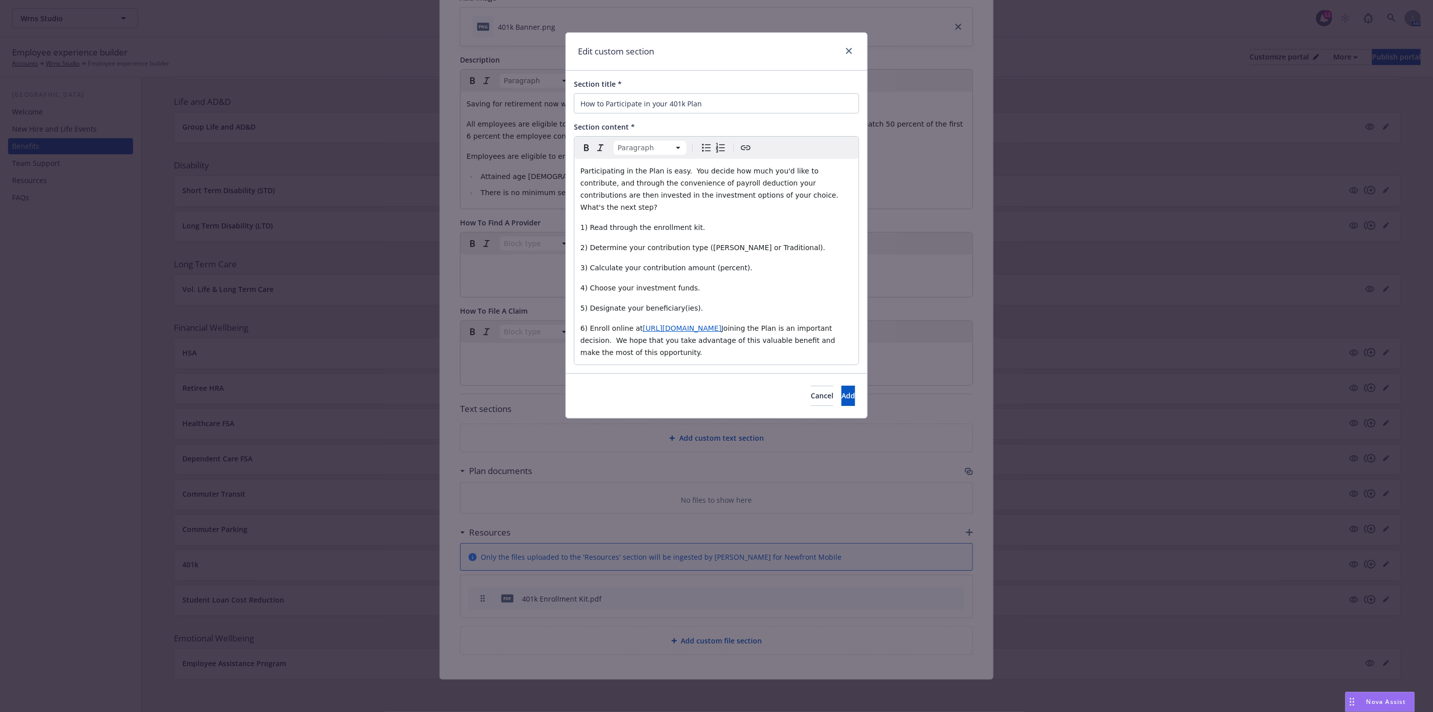
click at [745, 324] on span "Joining the Plan is an important decision. We hope that you take advantage of t…" at bounding box center [709, 340] width 257 height 32
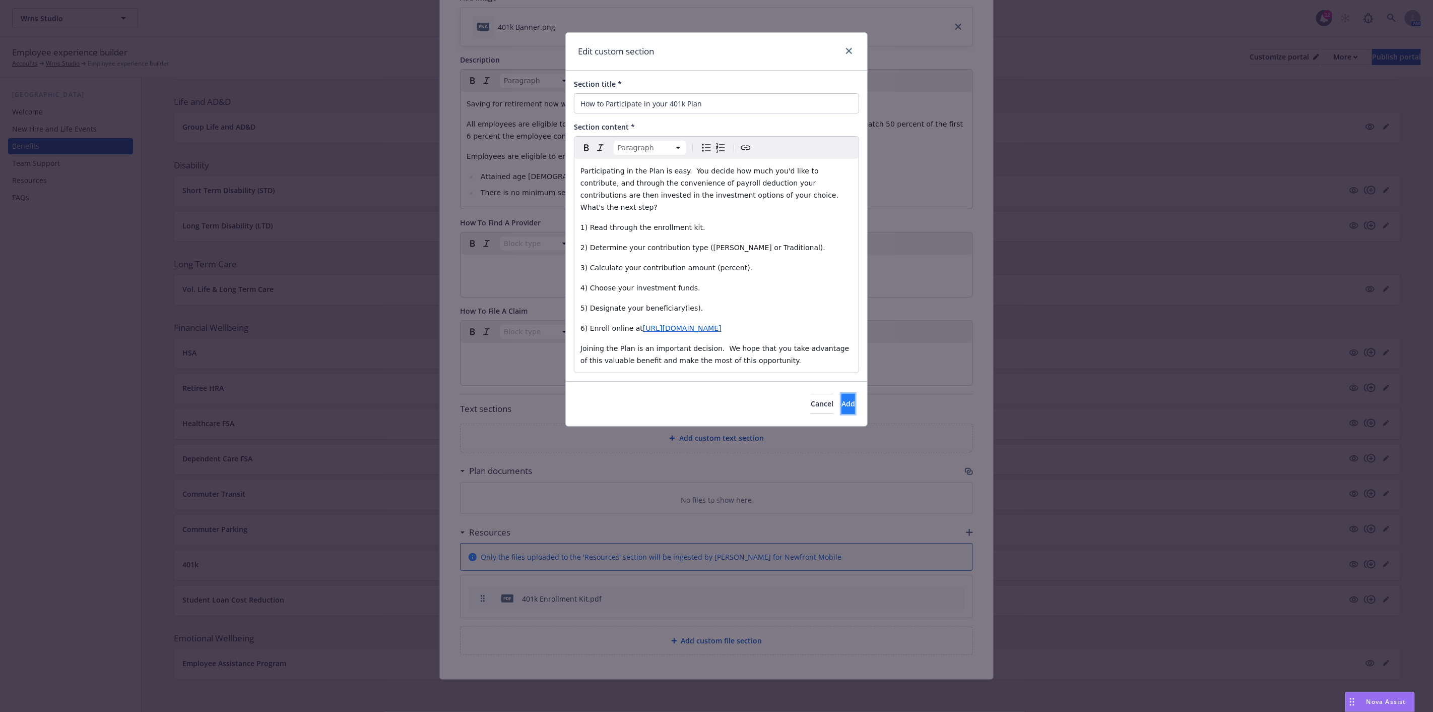
click at [842, 399] on span "Add" at bounding box center [849, 404] width 14 height 10
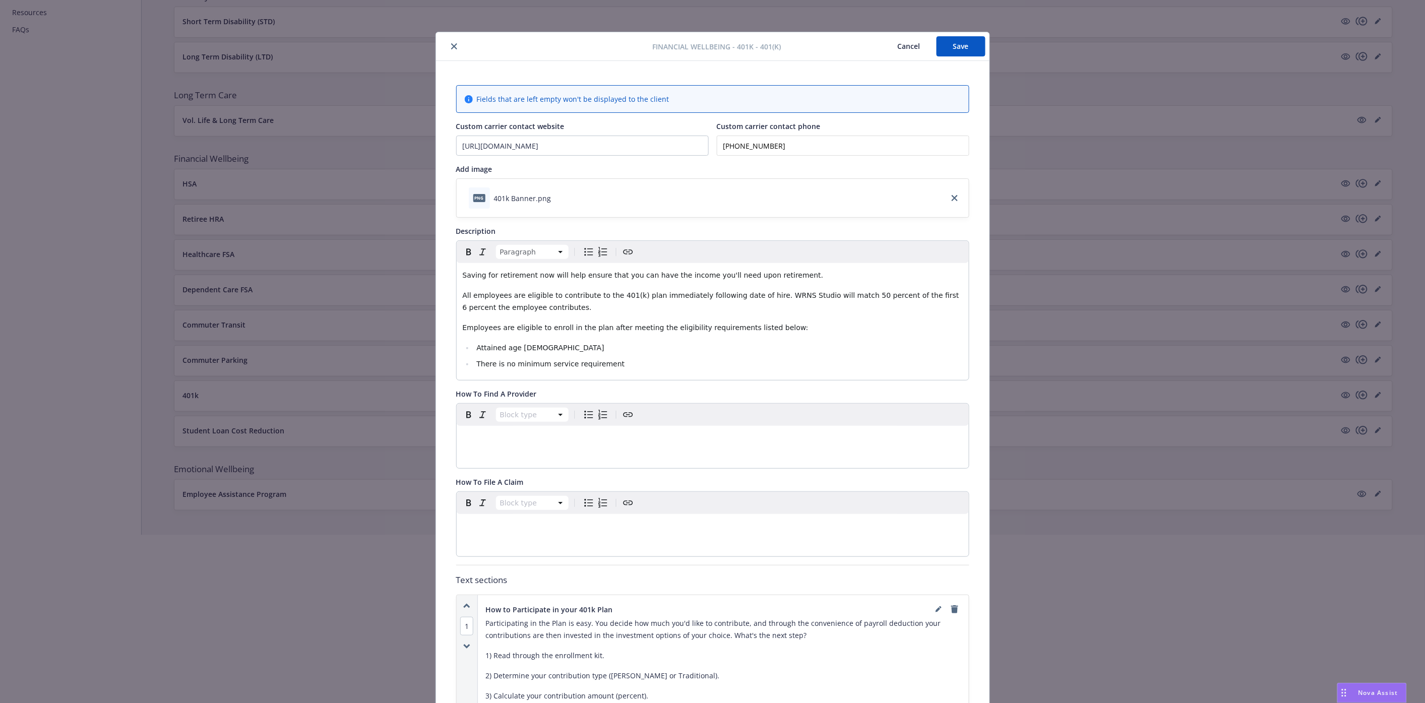
scroll to position [0, 0]
click at [957, 48] on button "Save" at bounding box center [960, 47] width 49 height 20
click at [451, 47] on icon "close" at bounding box center [454, 47] width 6 height 6
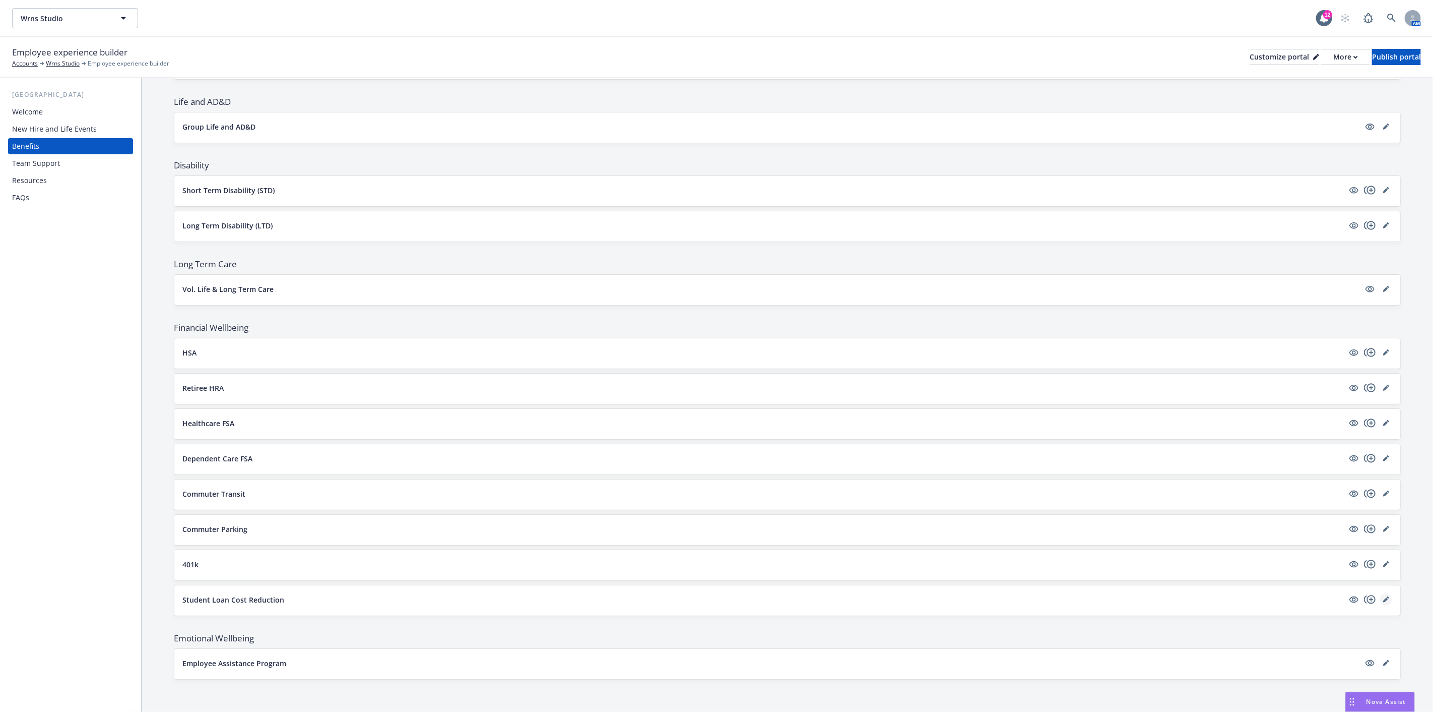
click at [1383, 597] on icon "editPencil" at bounding box center [1386, 599] width 6 height 6
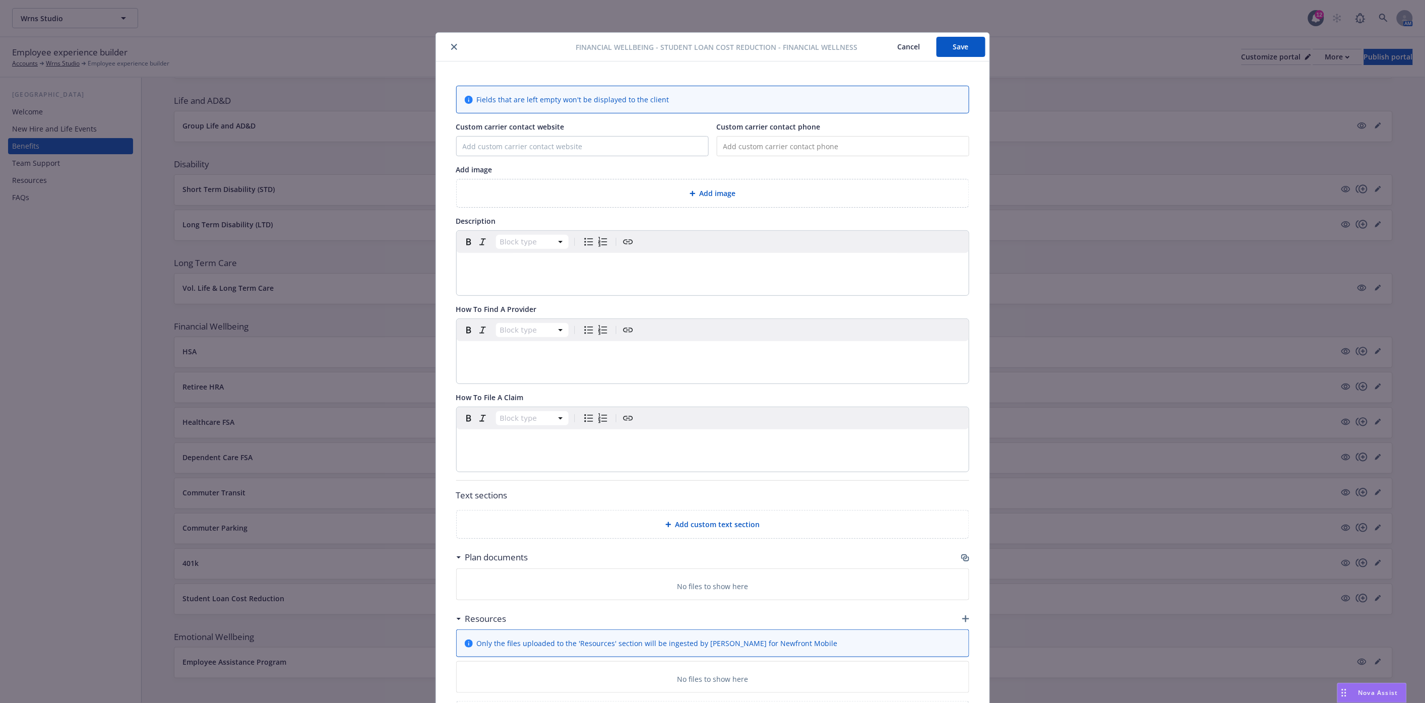
scroll to position [30, 0]
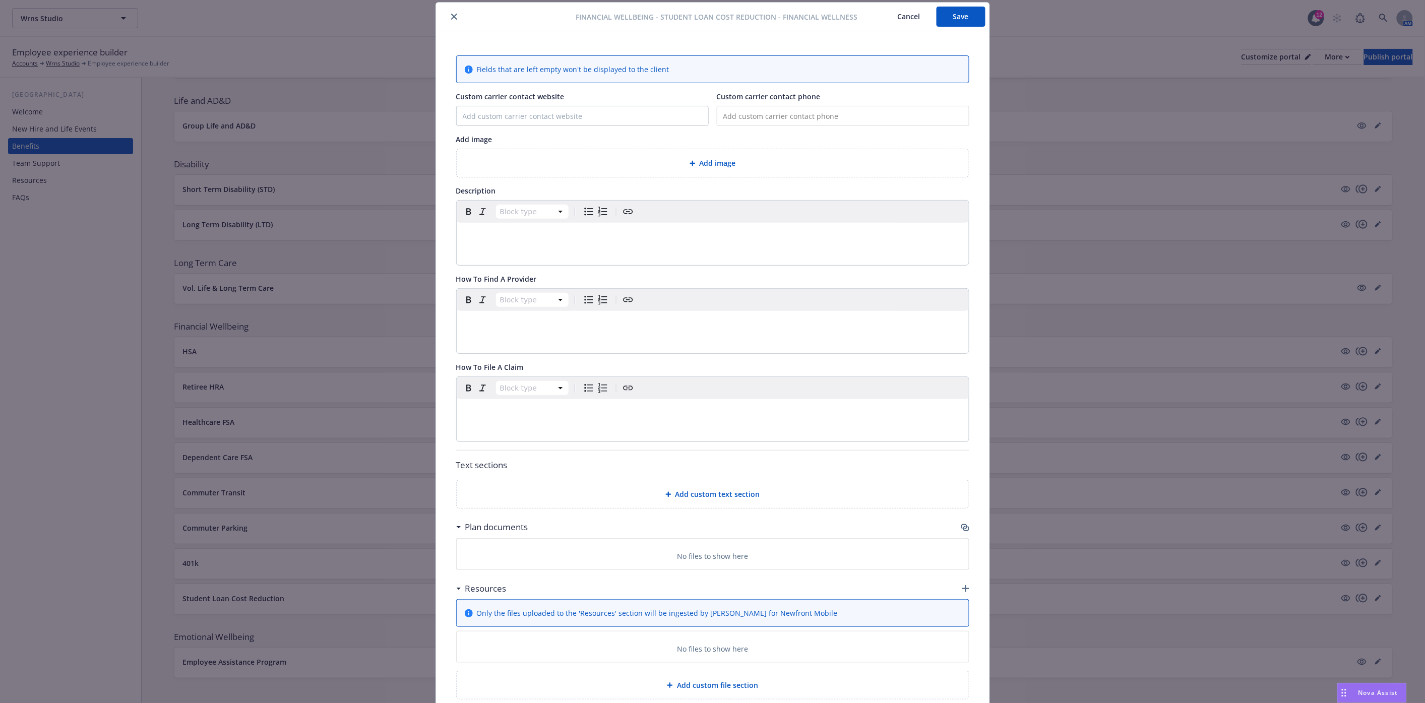
click at [516, 242] on div "editable markdown" at bounding box center [713, 235] width 512 height 24
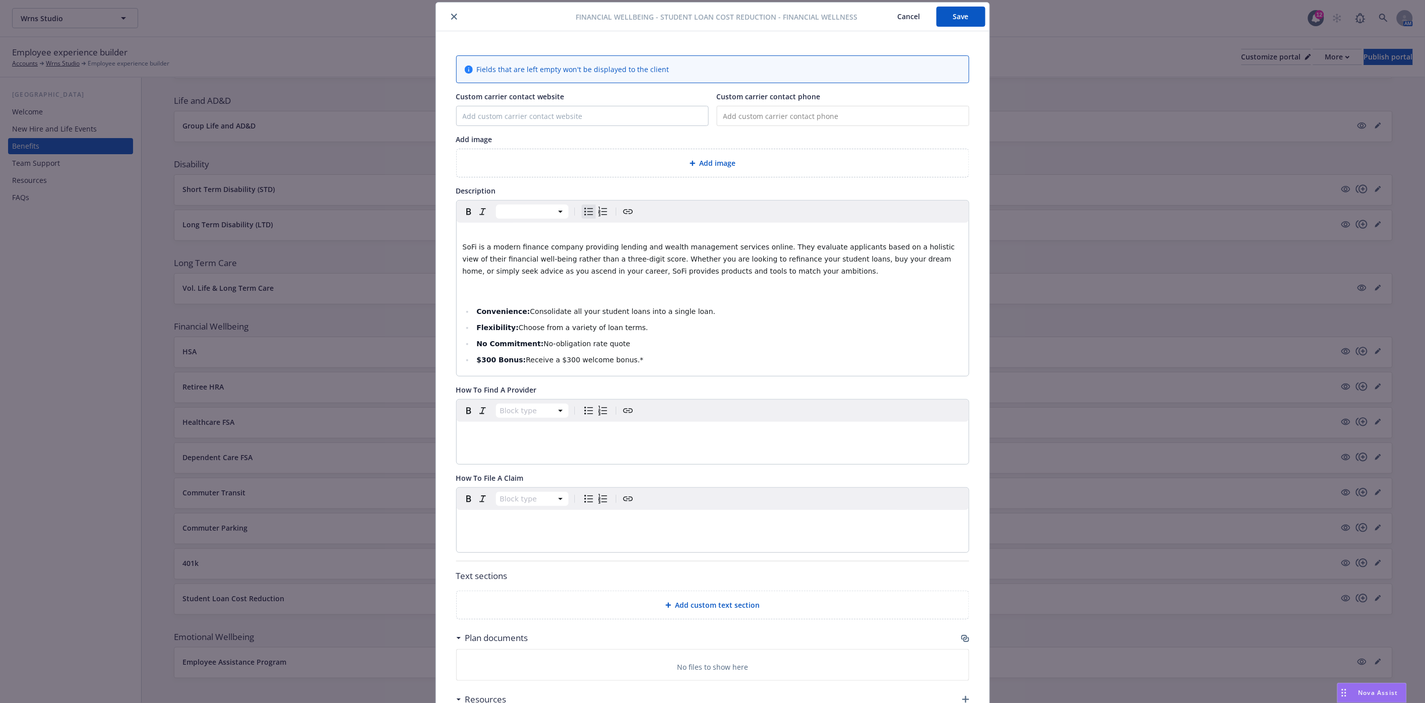
click at [693, 161] on div at bounding box center [694, 163] width 10 height 6
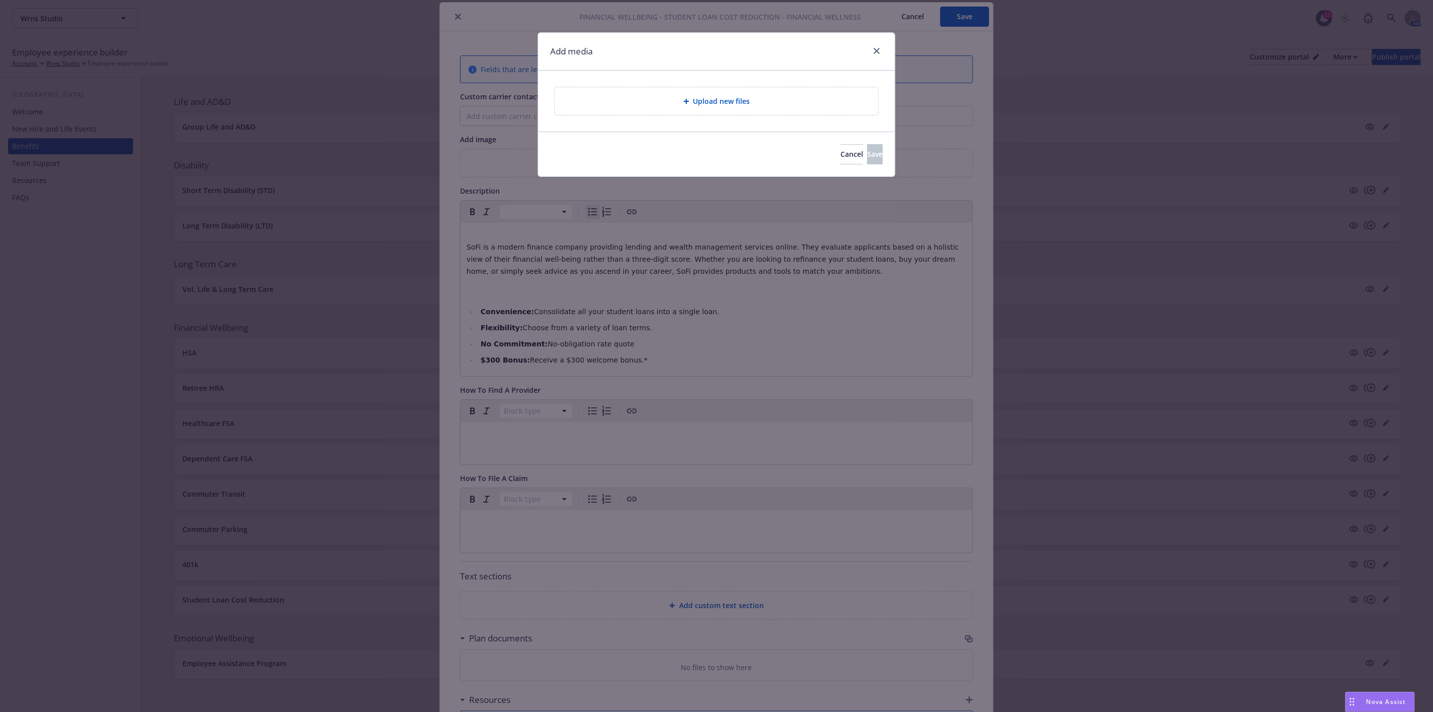
click at [698, 100] on span "Upload new files" at bounding box center [721, 101] width 57 height 11
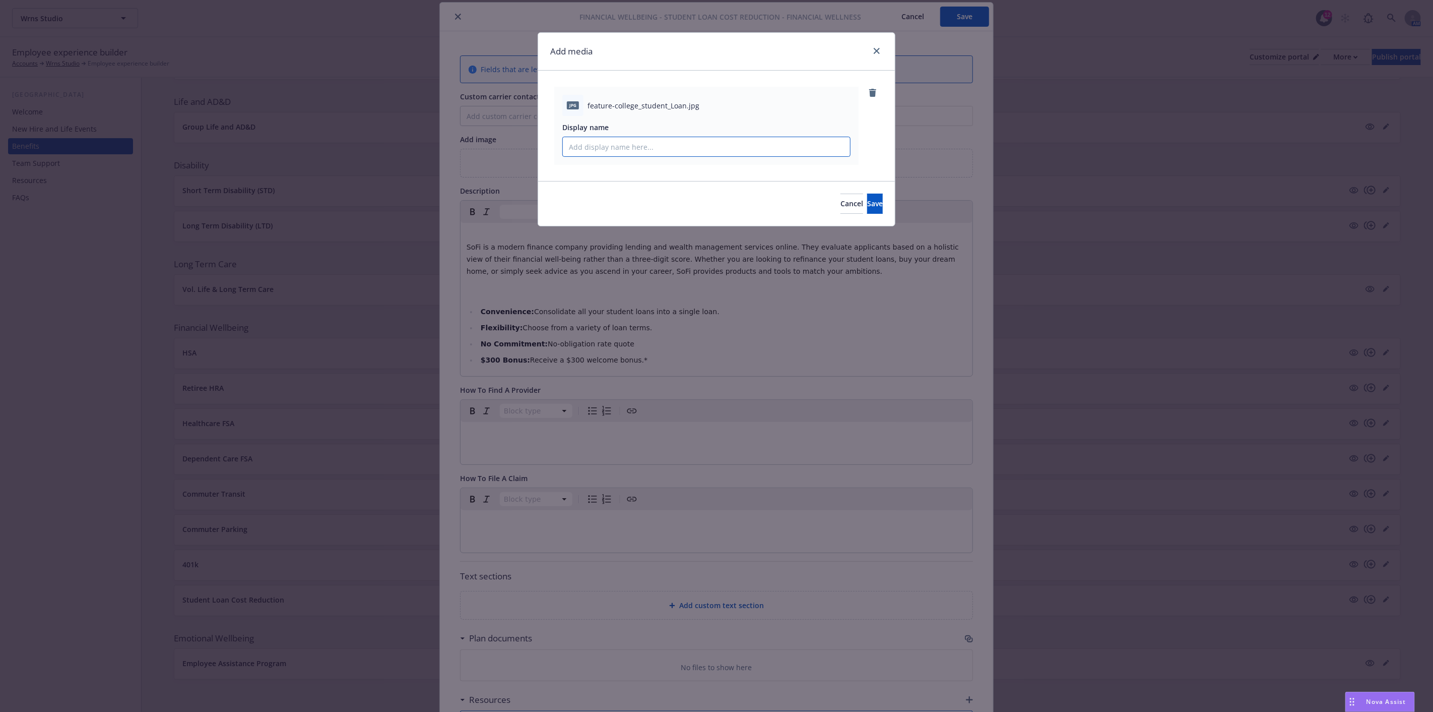
click at [622, 147] on input "Display name" at bounding box center [706, 146] width 287 height 19
type input "Students banner"
click at [867, 202] on span "Save" at bounding box center [875, 204] width 16 height 10
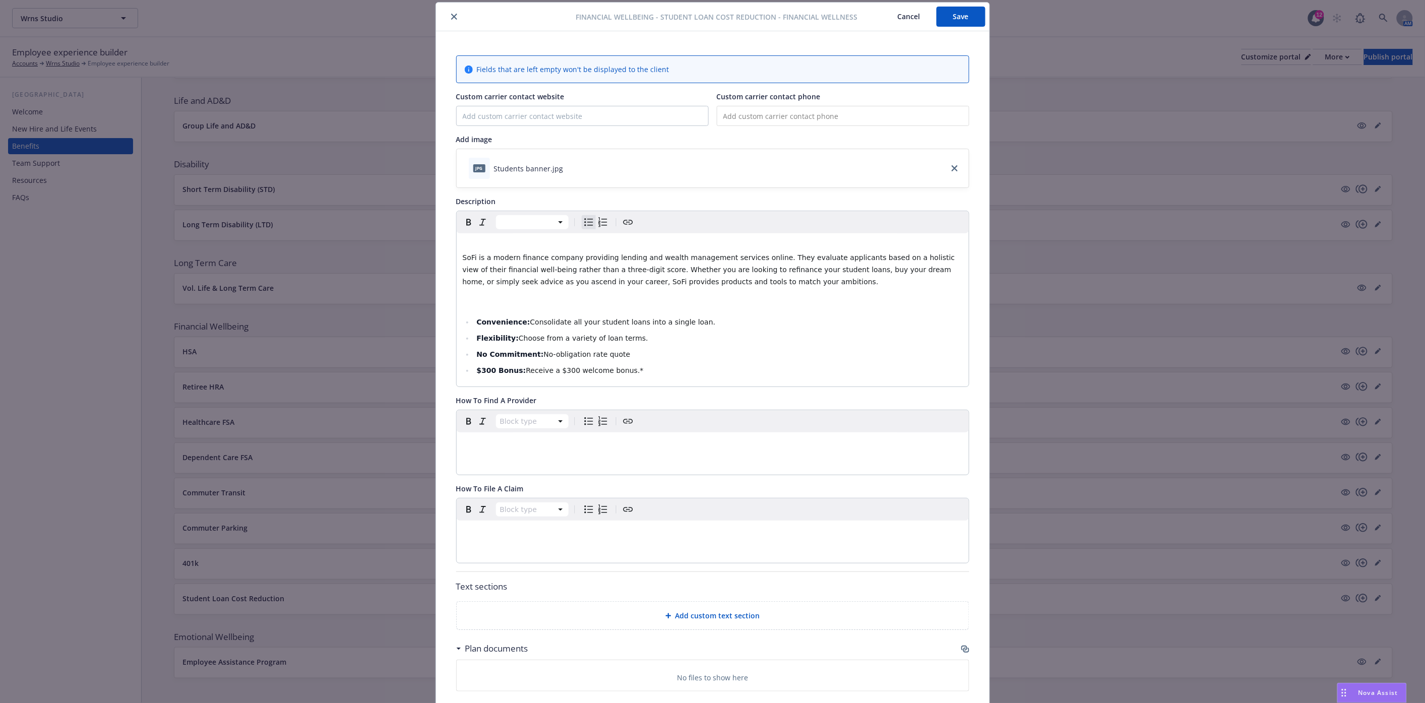
click at [686, 374] on li "$300 Bonus: Receive a $300 welcome bonus.*" at bounding box center [718, 370] width 489 height 12
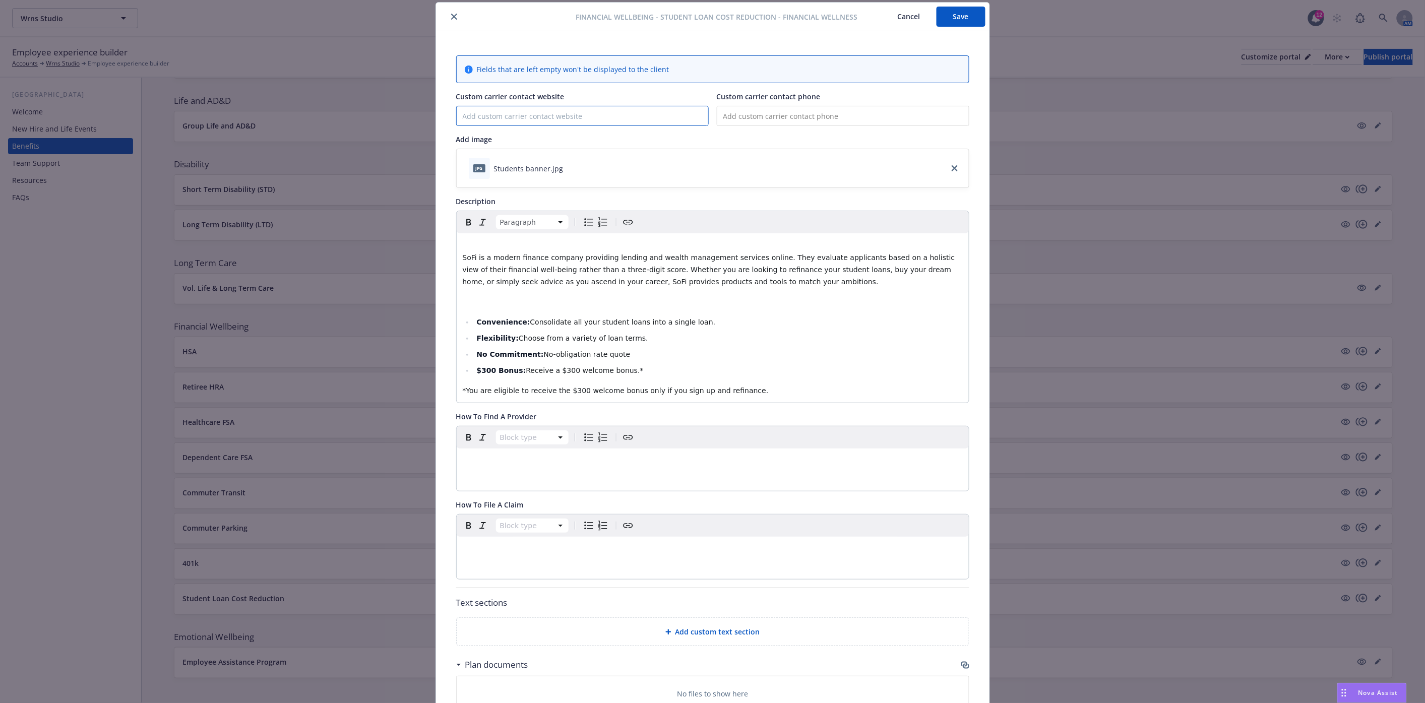
click at [532, 112] on input "Custom carrier contact website" at bounding box center [582, 115] width 251 height 19
paste input "[URL][DOMAIN_NAME]"
type input "[URL][DOMAIN_NAME]"
click at [761, 119] on input "tel" at bounding box center [843, 116] width 253 height 20
drag, startPoint x: 639, startPoint y: 114, endPoint x: 446, endPoint y: 109, distance: 193.6
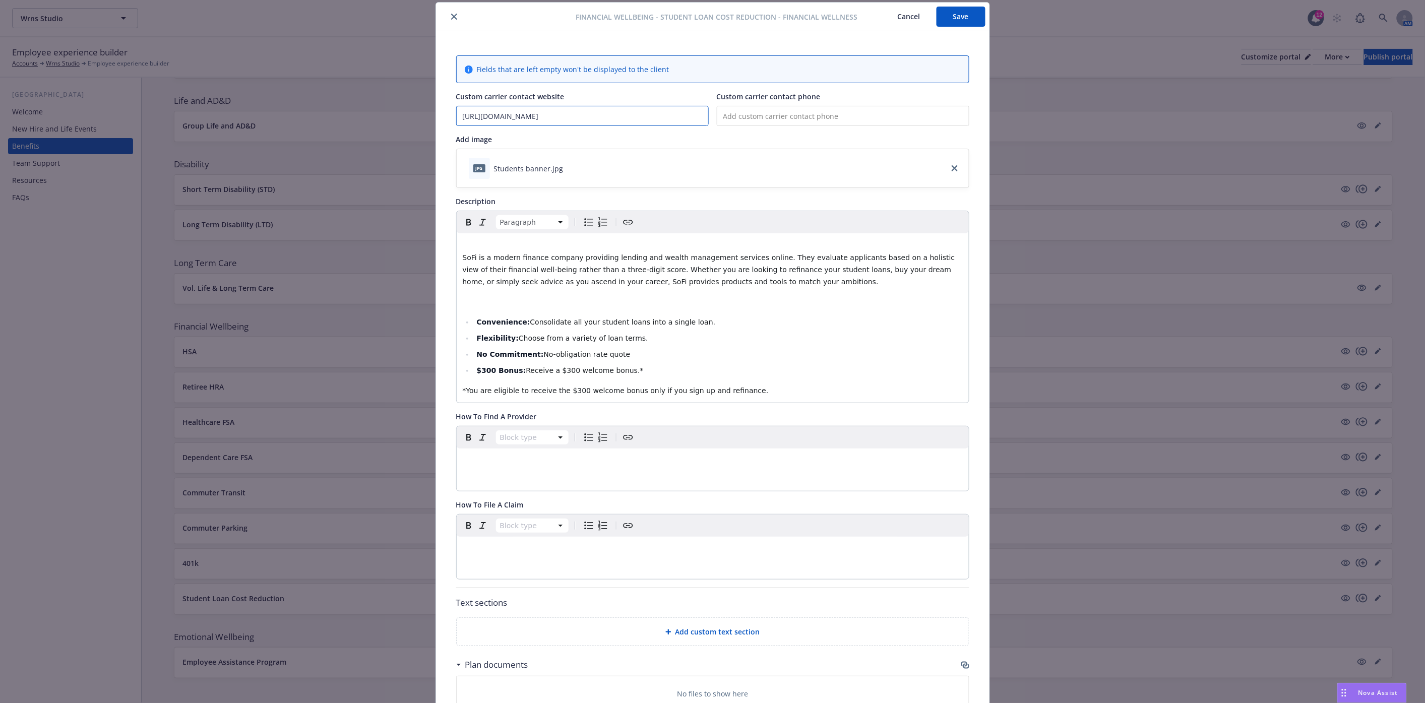
click at [446, 109] on div "Fields that are left empty won't be displayed to the client Custom carrier cont…" at bounding box center [712, 446] width 553 height 830
click at [769, 394] on p "*You are eligible to receive the $300 welcome bonus only if you sign up and ref…" at bounding box center [713, 391] width 500 height 12
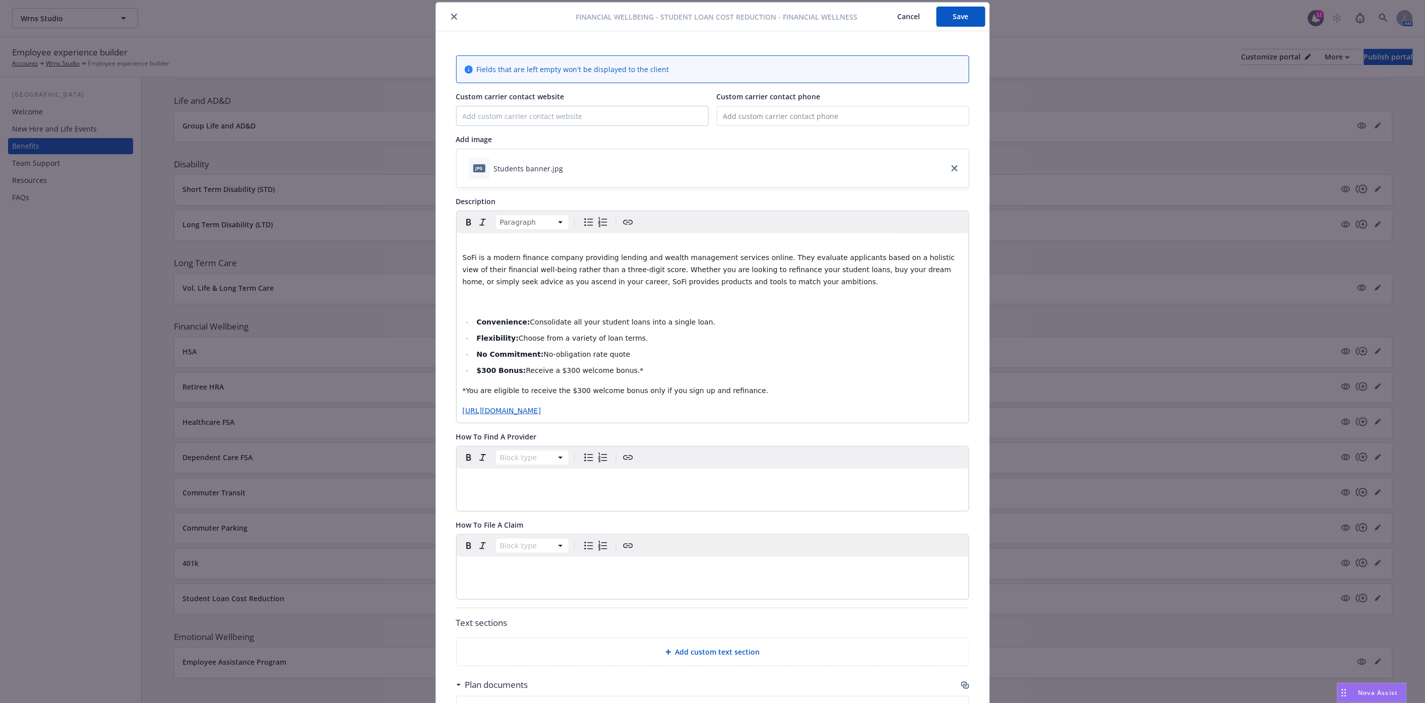
click at [736, 389] on p "*You are eligible to receive the $300 welcome bonus only if you sign up and ref…" at bounding box center [713, 391] width 500 height 12
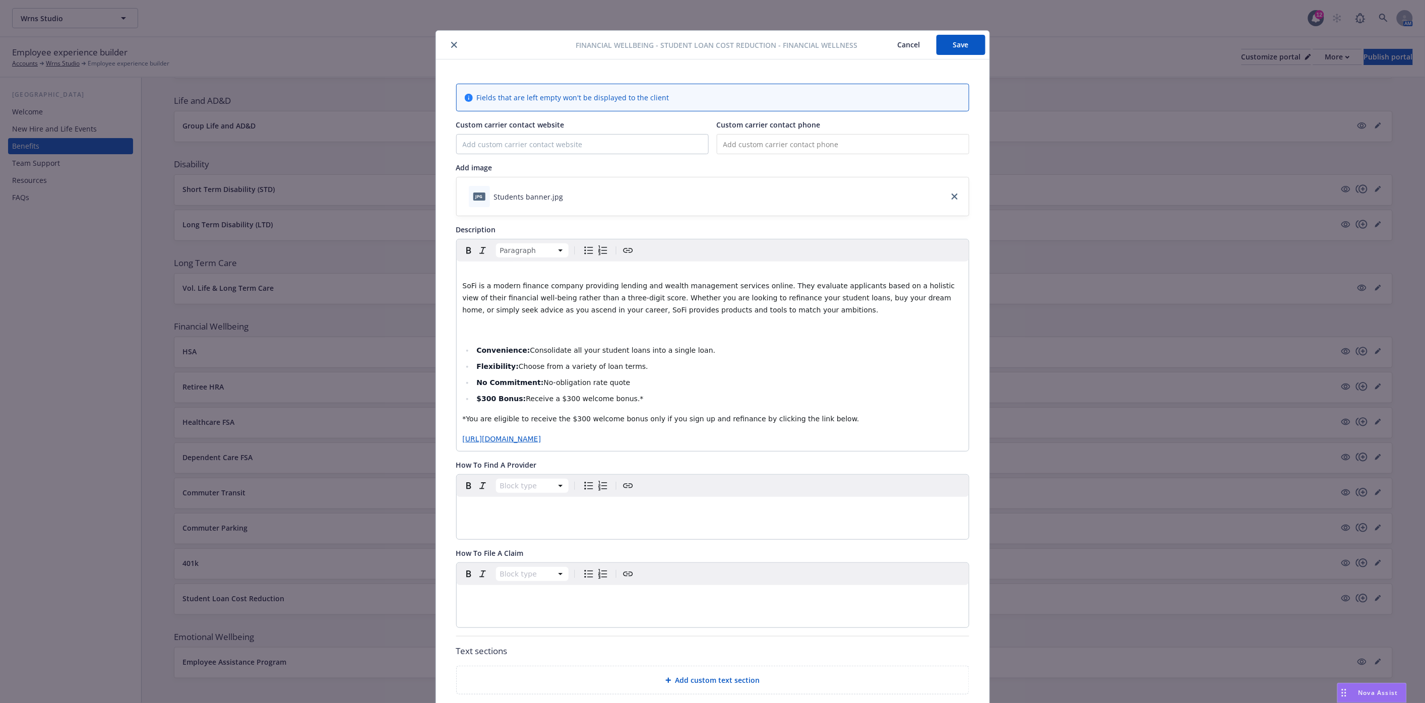
scroll to position [0, 0]
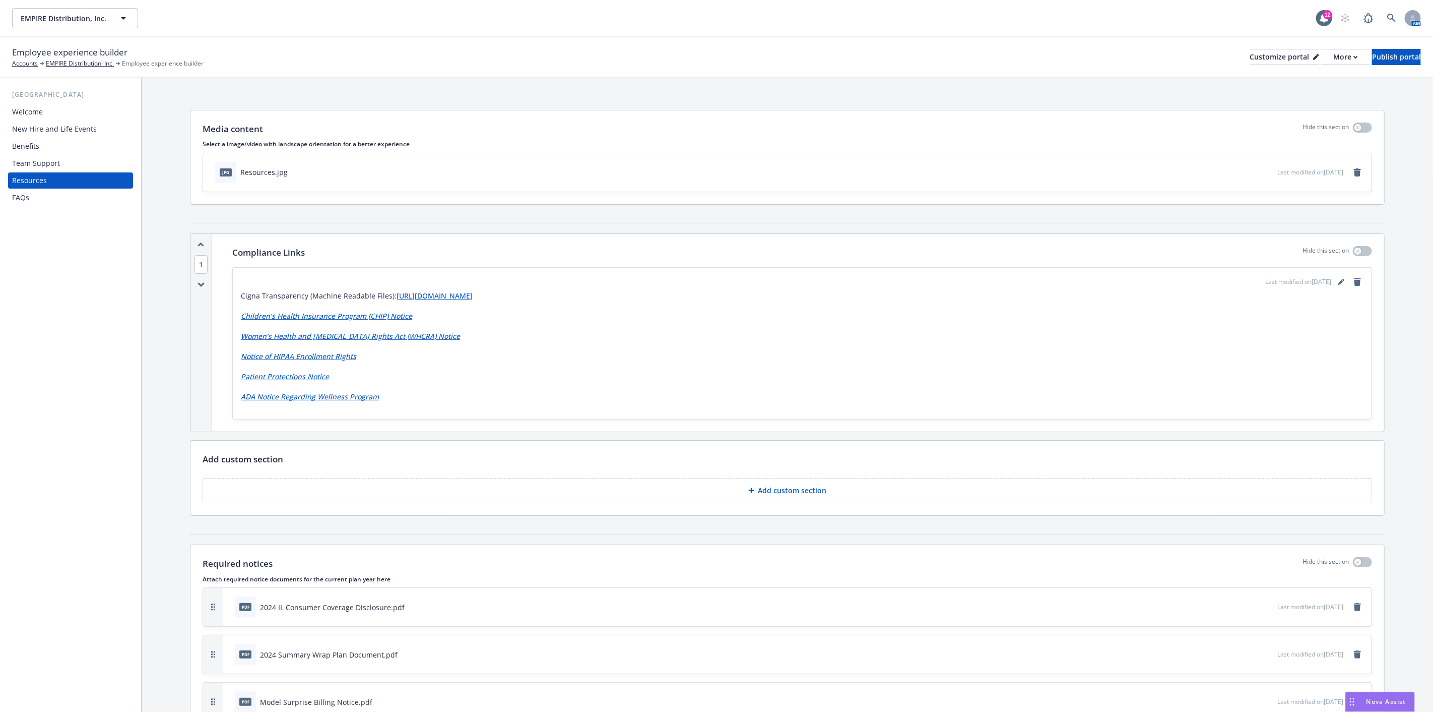
click at [52, 144] on div "Benefits" at bounding box center [70, 146] width 117 height 16
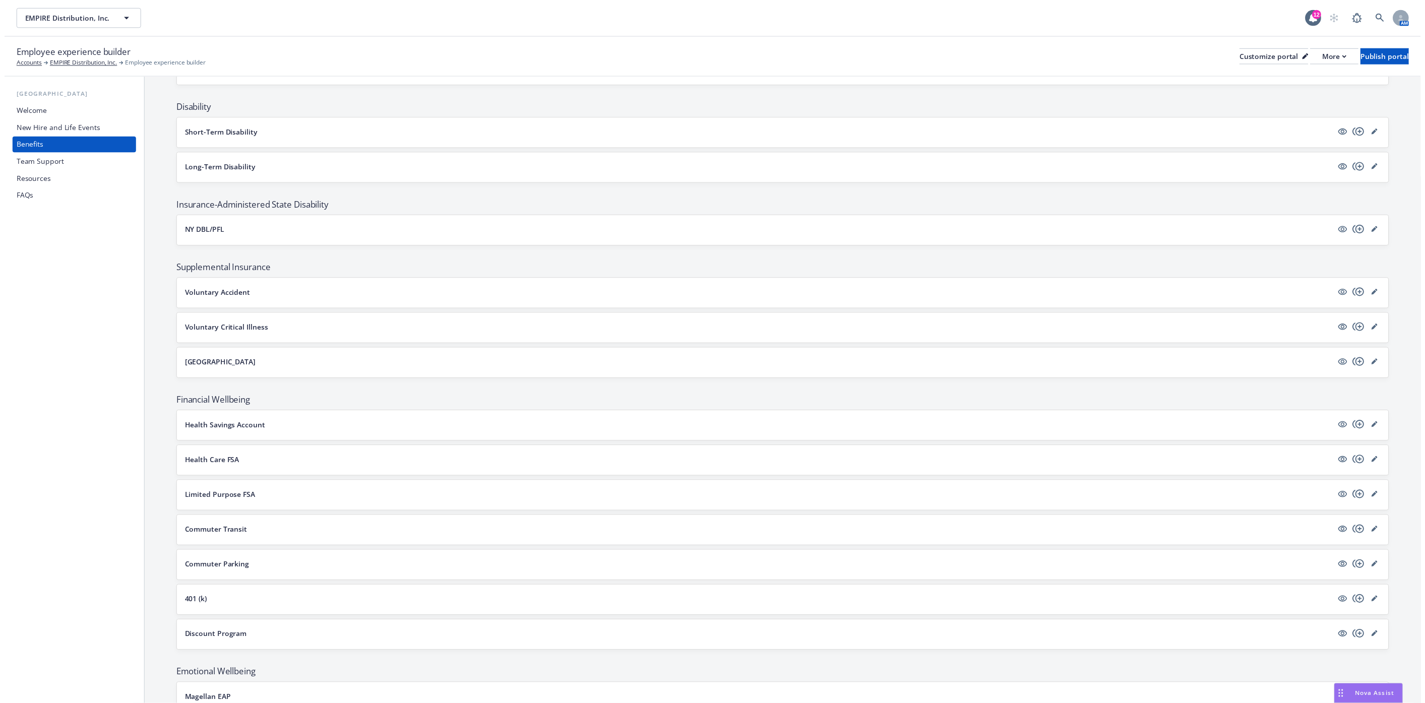
scroll to position [672, 0]
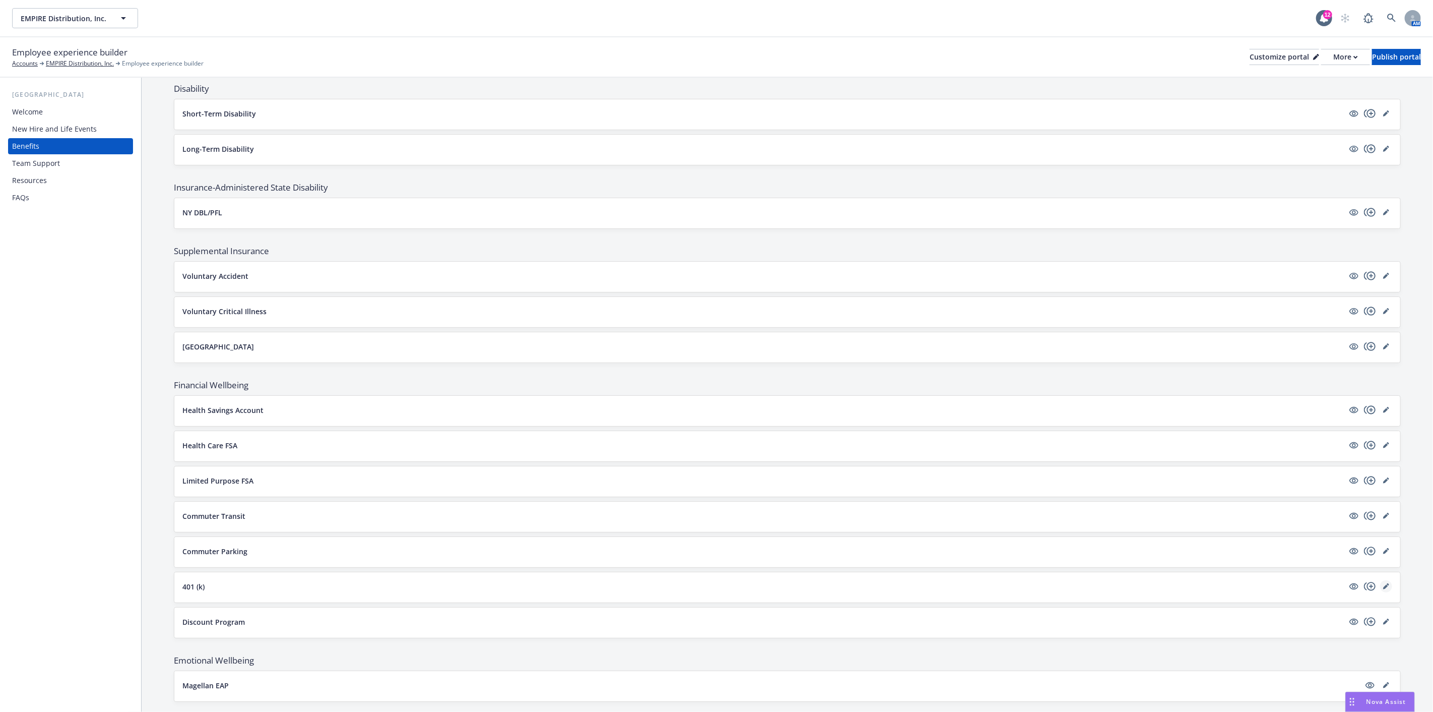
click at [1383, 585] on icon "editPencil" at bounding box center [1386, 586] width 6 height 6
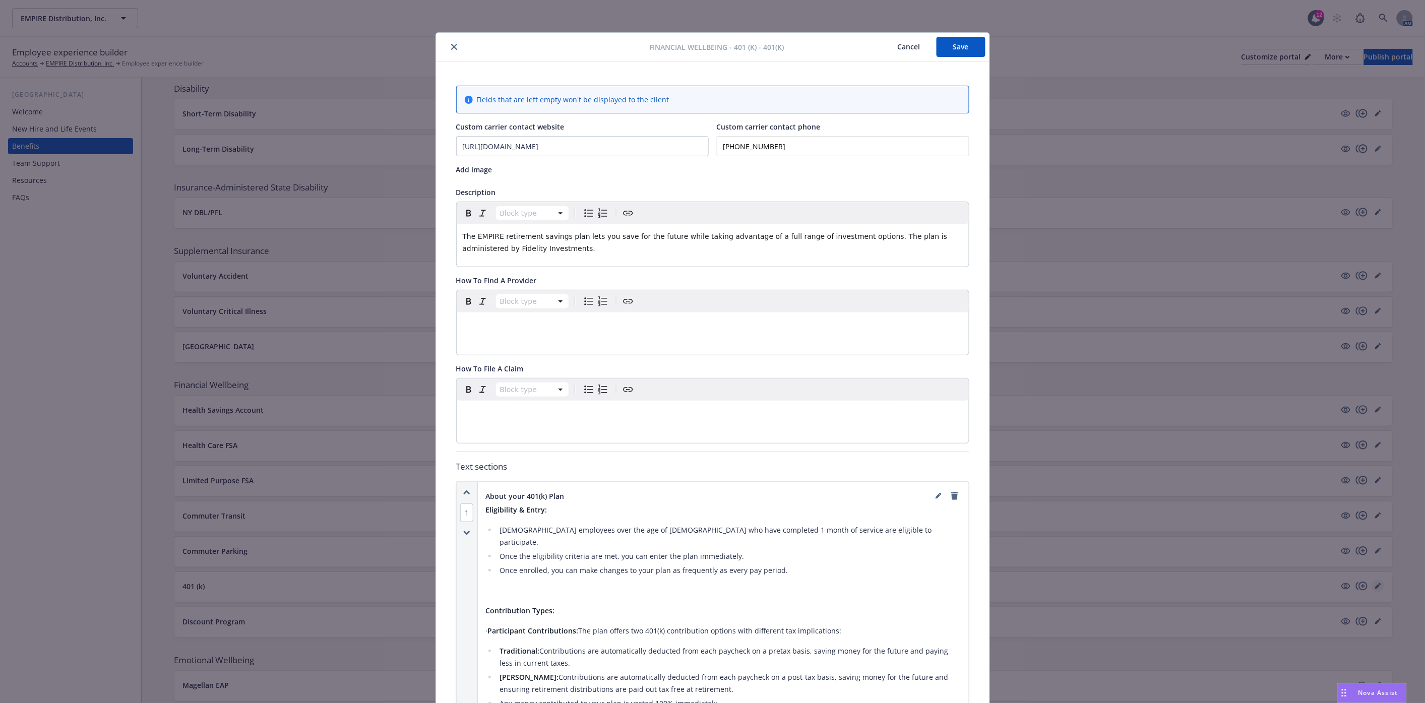
scroll to position [30, 0]
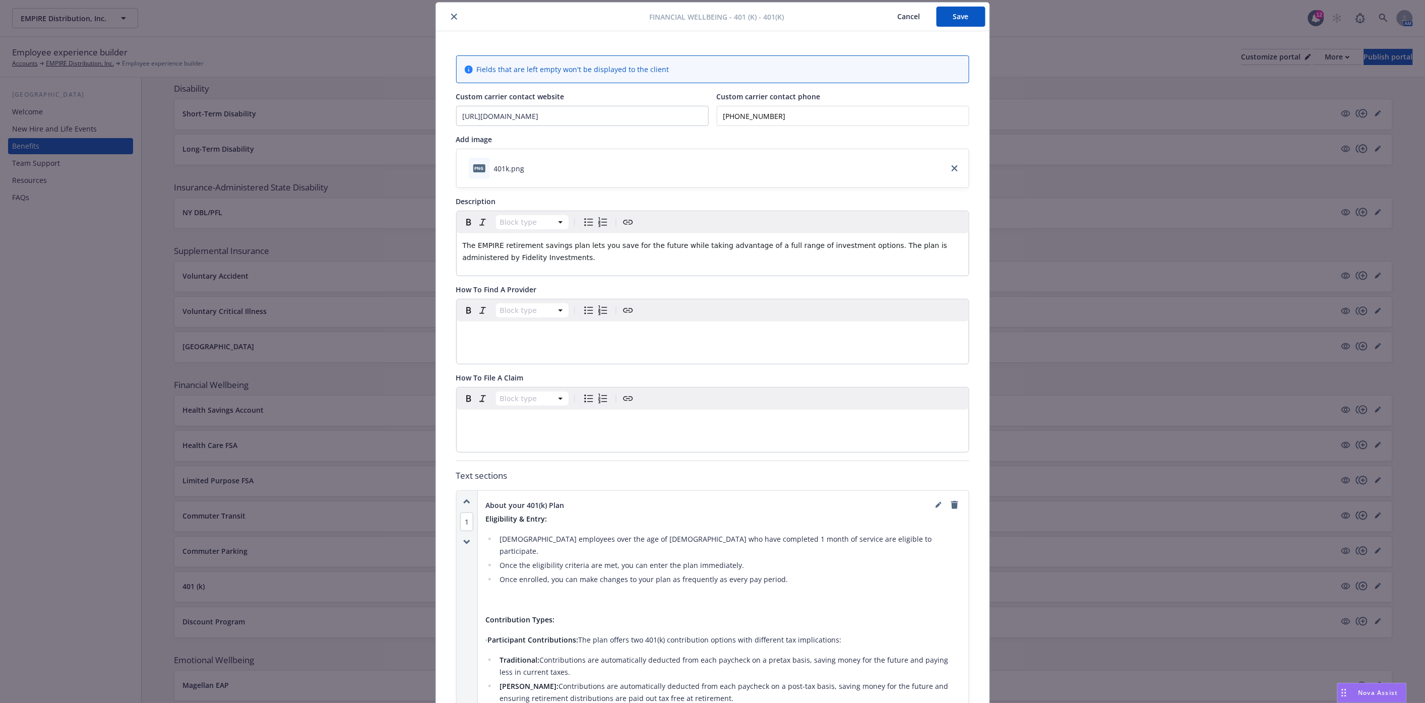
click at [686, 177] on div "png 401k.png" at bounding box center [713, 168] width 512 height 38
click at [481, 168] on div "png" at bounding box center [479, 168] width 21 height 21
click at [530, 167] on icon "download file" at bounding box center [534, 168] width 8 height 8
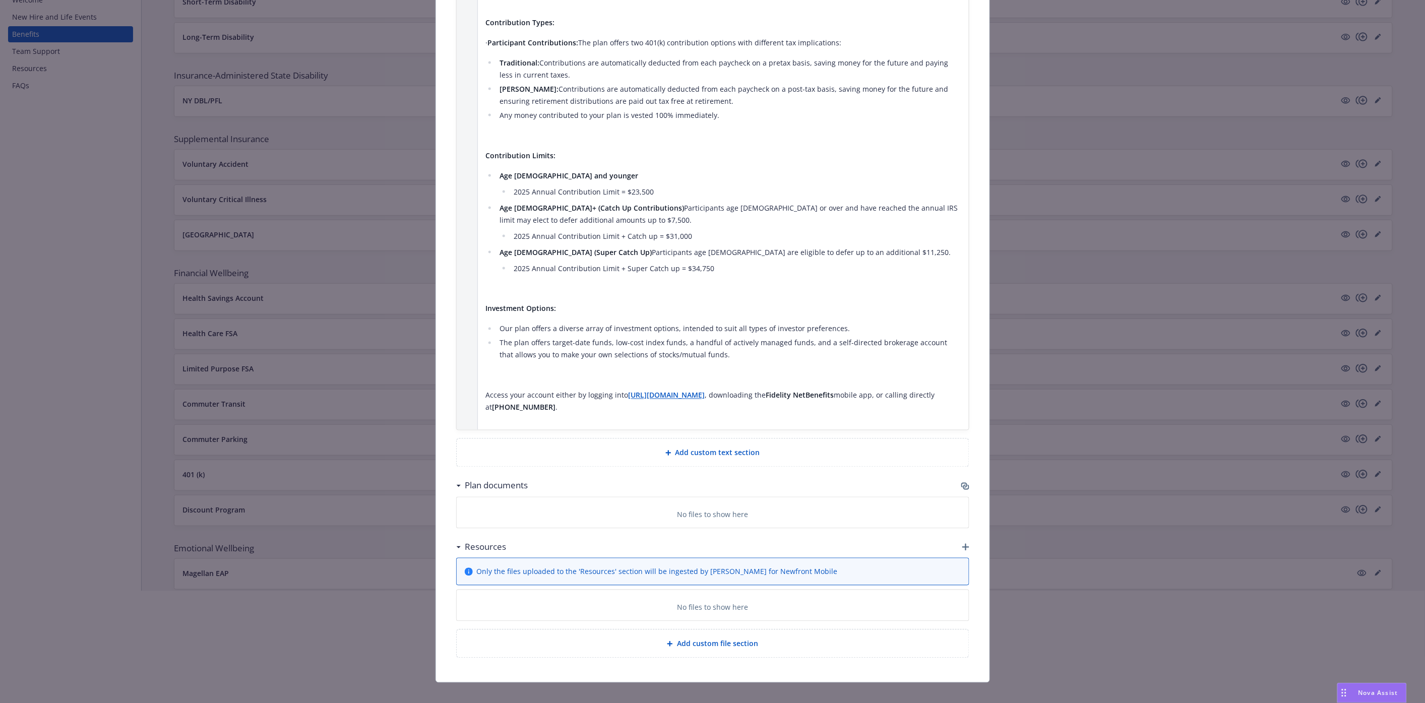
scroll to position [572, 0]
